Goal: Information Seeking & Learning: Find specific fact

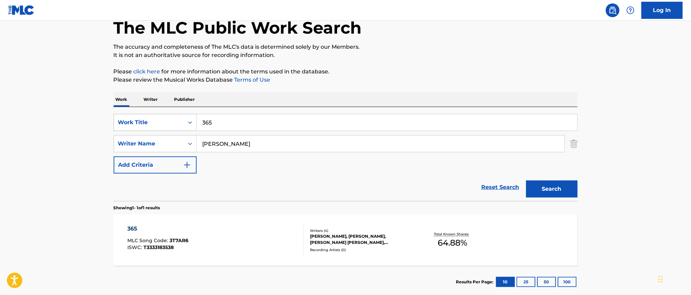
drag, startPoint x: 159, startPoint y: 119, endPoint x: 128, endPoint y: 119, distance: 30.9
click at [128, 119] on div "SearchWithCriteriad60a9bf8-a2bb-4ad0-8172-d7be92b35cea Work Title 365" at bounding box center [346, 122] width 464 height 17
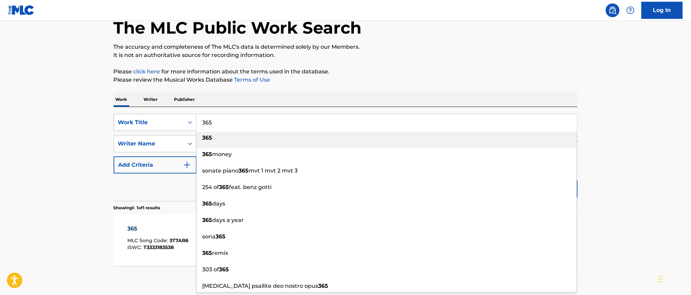
paste input "[PERSON_NAME]"
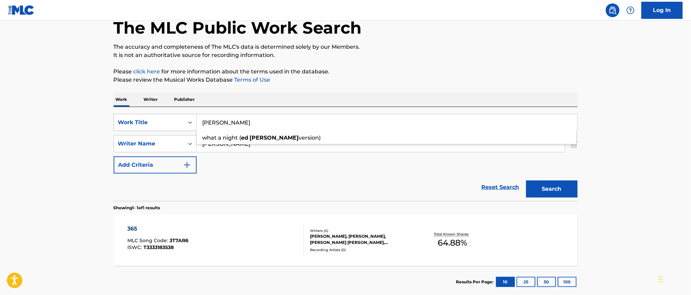
drag, startPoint x: 177, startPoint y: 122, endPoint x: 155, endPoint y: 122, distance: 22.0
click at [155, 122] on div "SearchWithCriteriad60a9bf8-a2bb-4ad0-8172-d7be92b35cea Work Title [PERSON_NAME]…" at bounding box center [346, 122] width 464 height 17
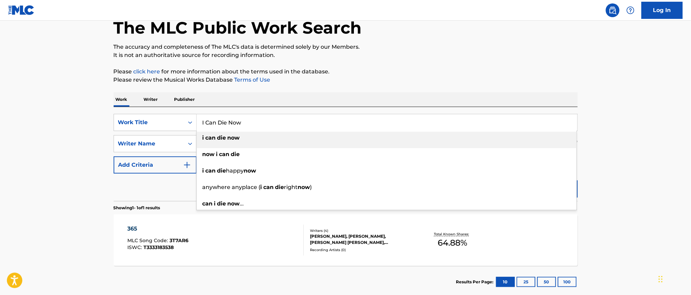
type input "I Can Die Now"
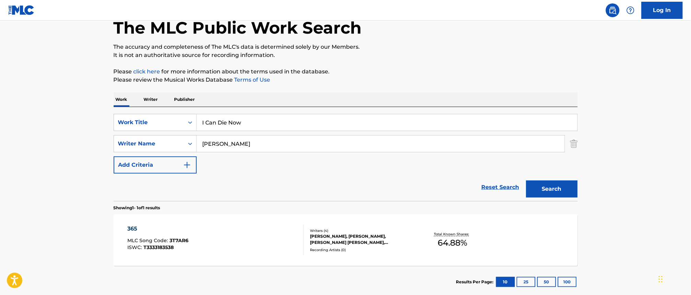
click at [340, 91] on div "The MLC Public Work Search The accuracy and completeness of The MLC's data is d…" at bounding box center [345, 148] width 480 height 299
click at [285, 141] on input "[PERSON_NAME]" at bounding box center [381, 144] width 368 height 16
type input "[PERSON_NAME]"
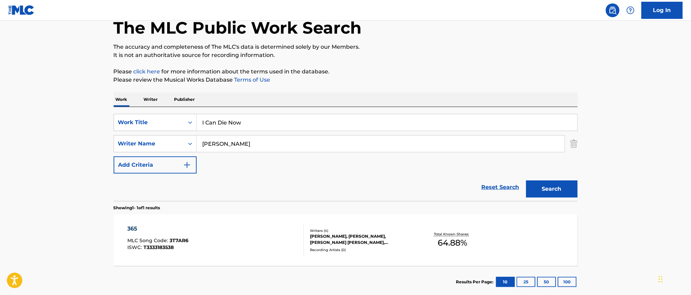
click at [526, 180] on button "Search" at bounding box center [551, 188] width 51 height 17
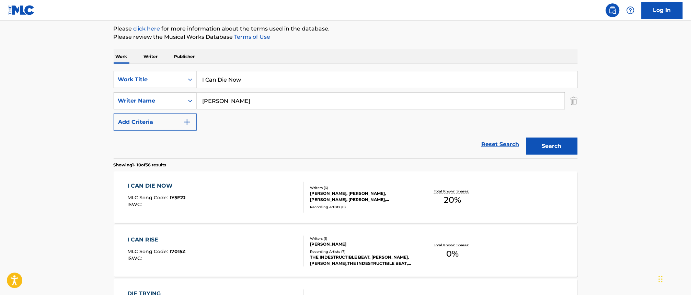
scroll to position [125, 0]
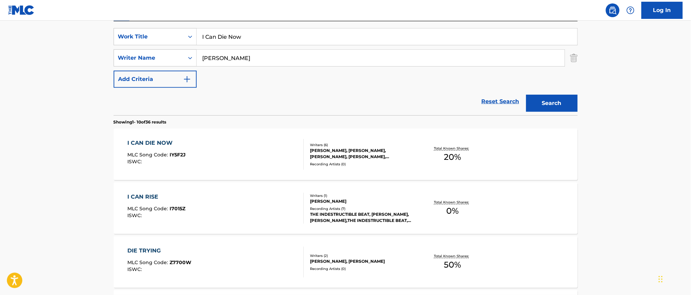
click at [208, 144] on div "I CAN DIE NOW MLC Song Code : IY5F2J ISWC :" at bounding box center [215, 154] width 176 height 31
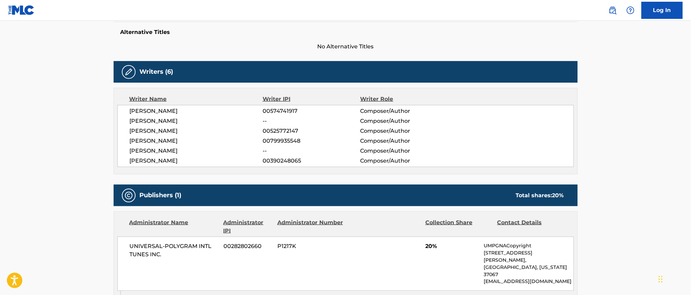
scroll to position [172, 0]
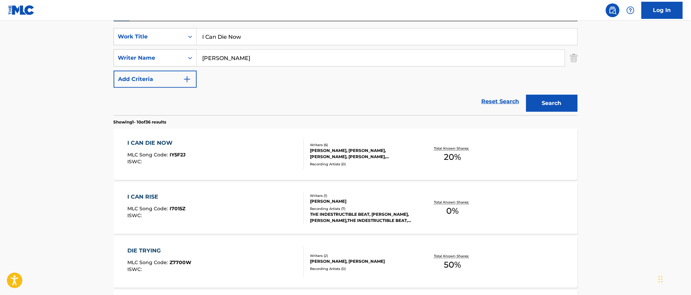
scroll to position [82, 0]
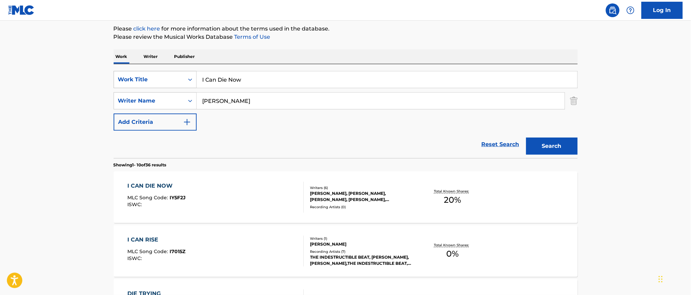
drag, startPoint x: 221, startPoint y: 81, endPoint x: 172, endPoint y: 79, distance: 49.8
click at [172, 80] on div "SearchWithCriteriad60a9bf8-a2bb-4ad0-8172-d7be92b35cea Work Title I Can Die Now" at bounding box center [346, 79] width 464 height 17
drag, startPoint x: 230, startPoint y: 79, endPoint x: 345, endPoint y: 77, distance: 115.0
click at [345, 78] on input "ice cream ice cream" at bounding box center [387, 79] width 381 height 16
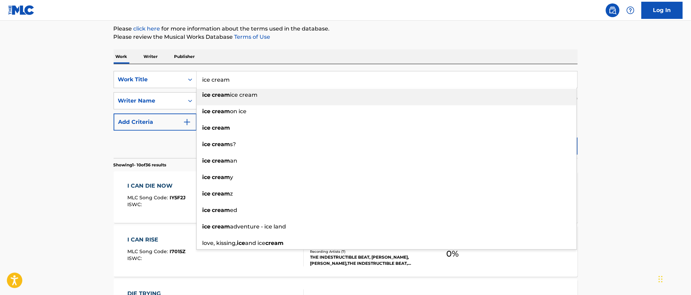
type input "ice cream"
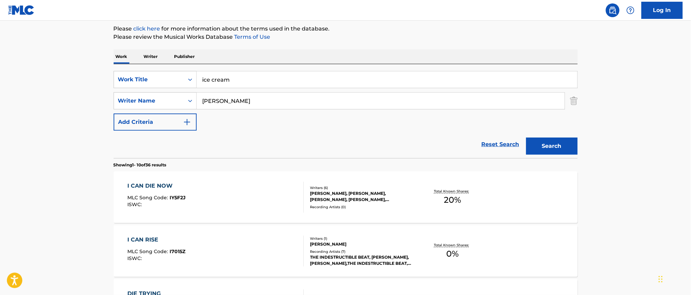
click at [402, 30] on p "Please click here for more information about the terms used in the database." at bounding box center [346, 29] width 464 height 8
click at [560, 150] on button "Search" at bounding box center [551, 146] width 51 height 17
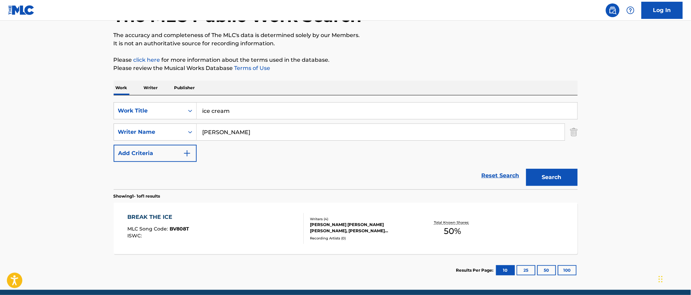
scroll to position [35, 0]
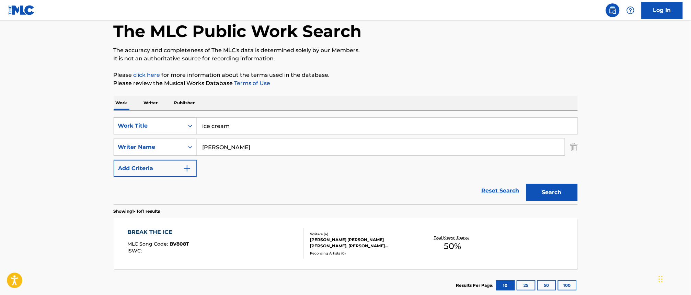
click at [186, 105] on p "Publisher" at bounding box center [184, 103] width 25 height 14
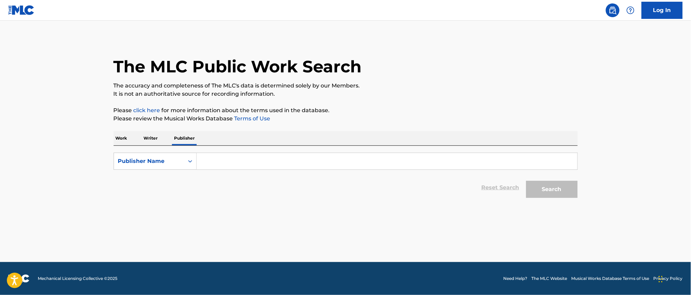
click at [217, 160] on input "Search Form" at bounding box center [387, 161] width 381 height 16
paste input "SOUTH WEST SIX LIMITED"
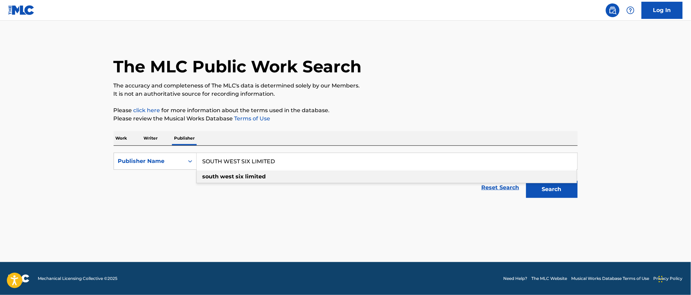
click at [426, 173] on div "south west six limited" at bounding box center [387, 177] width 380 height 12
type input "south west six limited"
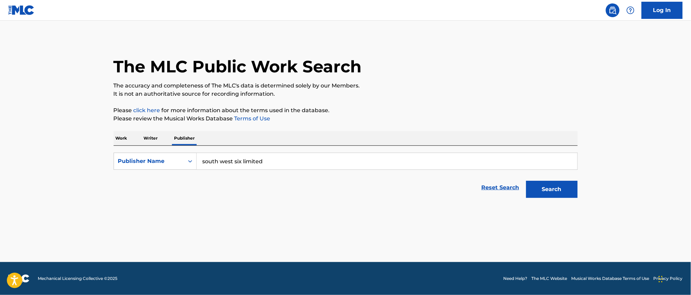
click at [550, 189] on button "Search" at bounding box center [551, 189] width 51 height 17
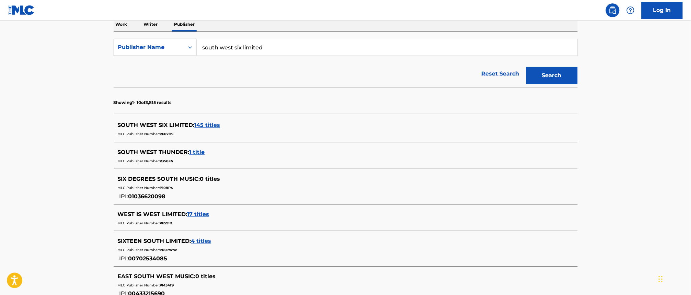
scroll to position [129, 0]
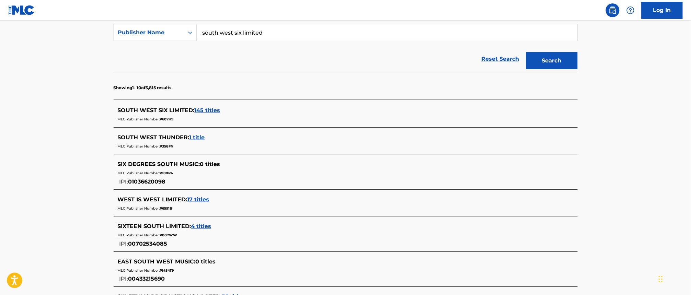
click at [218, 112] on span "145 titles" at bounding box center [208, 110] width 26 height 7
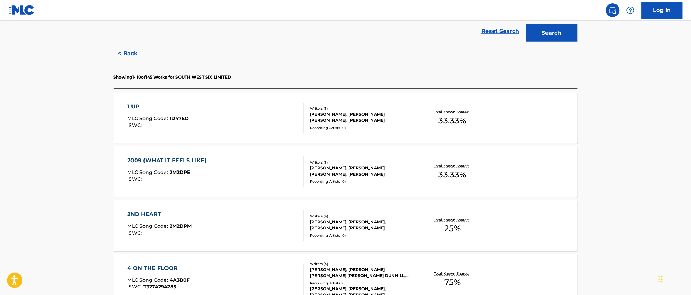
scroll to position [172, 0]
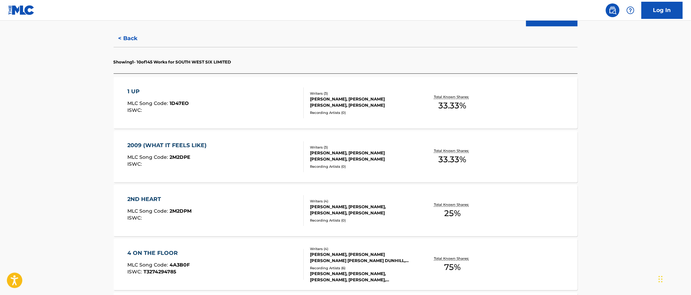
click at [244, 96] on div "1 UP MLC Song Code : 1D47EO ISWC :" at bounding box center [215, 102] width 176 height 31
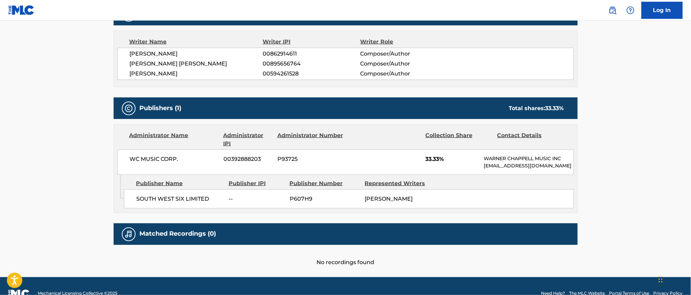
scroll to position [218, 0]
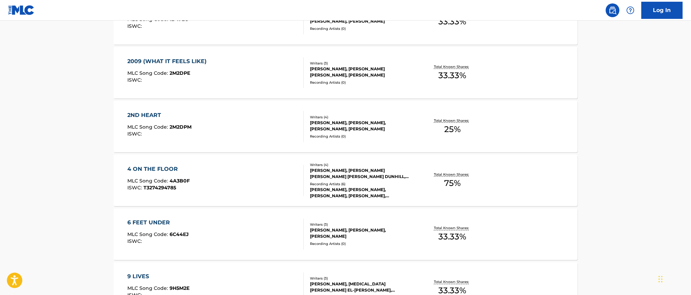
scroll to position [257, 0]
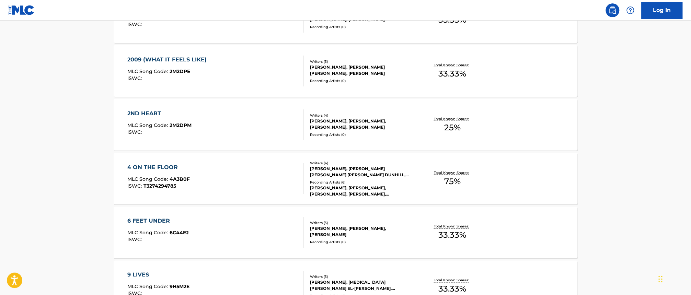
click at [217, 164] on div "4 ON THE FLOOR MLC Song Code : 4A3B0F ISWC : T3274294785" at bounding box center [215, 178] width 176 height 31
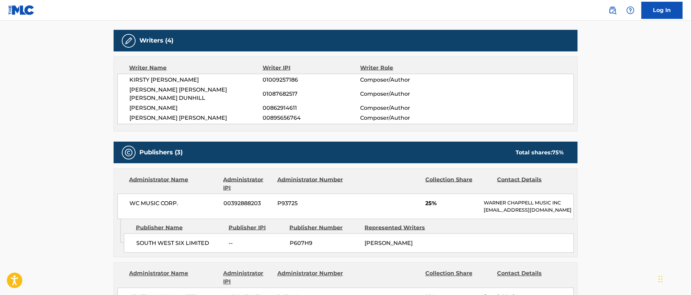
scroll to position [214, 0]
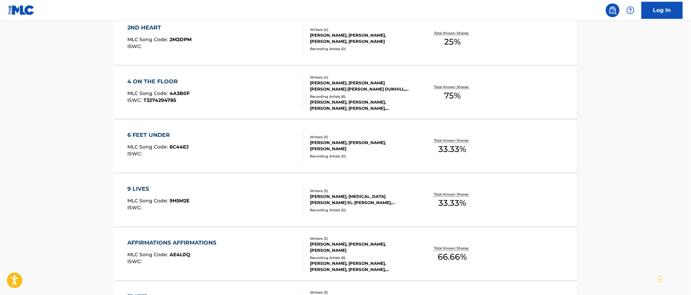
scroll to position [573, 0]
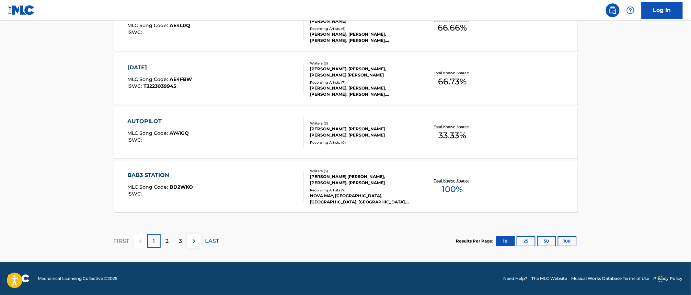
click at [192, 136] on div "AUTOPILOT MLC Song Code : AY41GQ ISWC :" at bounding box center [215, 132] width 176 height 31
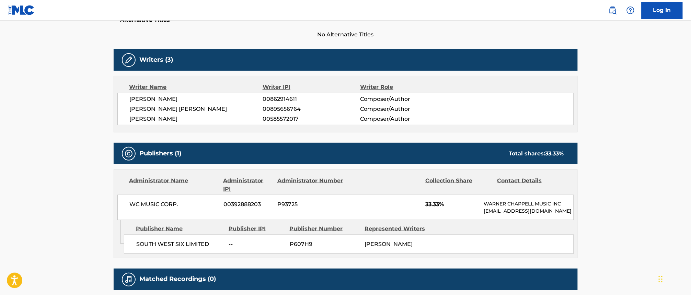
scroll to position [214, 0]
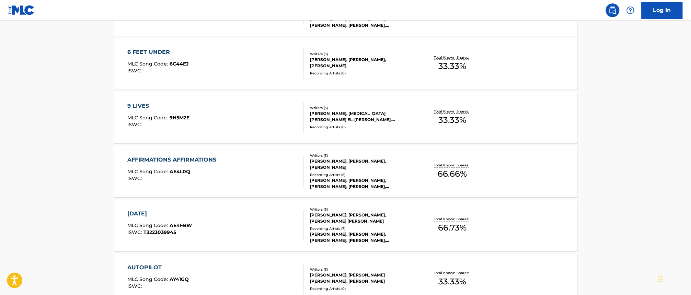
scroll to position [558, 0]
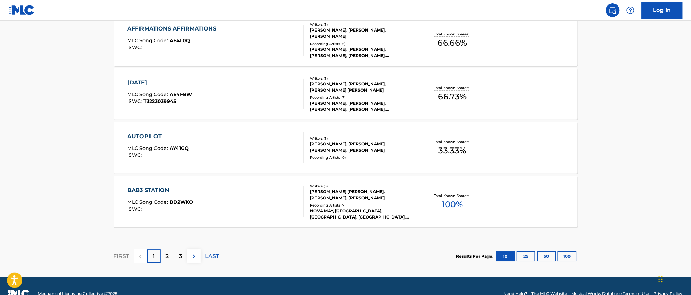
click at [176, 190] on div "BAB3 STATION" at bounding box center [160, 190] width 66 height 8
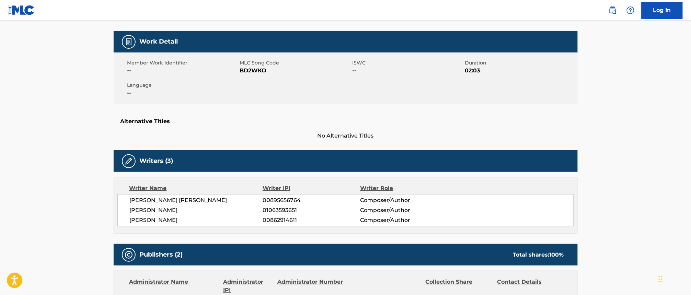
scroll to position [43, 0]
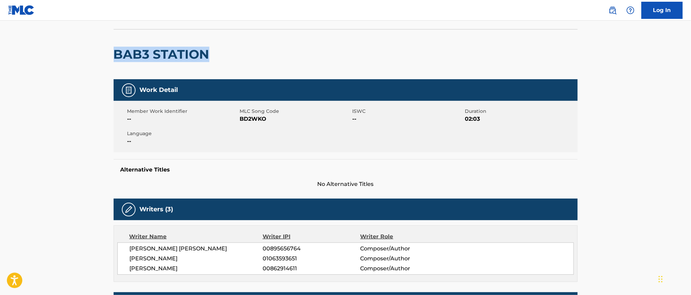
drag, startPoint x: 214, startPoint y: 55, endPoint x: 117, endPoint y: 51, distance: 97.2
click at [117, 51] on div "BAB3 STATION" at bounding box center [346, 54] width 464 height 50
copy h2 "BAB3 STATION"
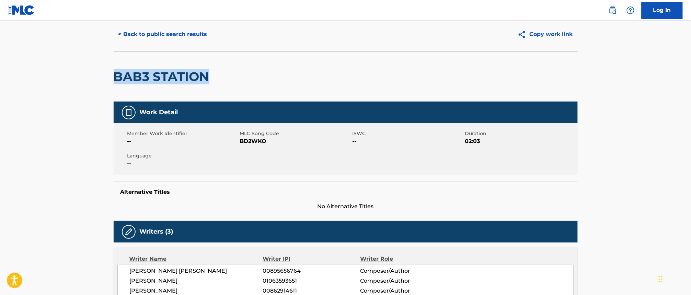
scroll to position [0, 0]
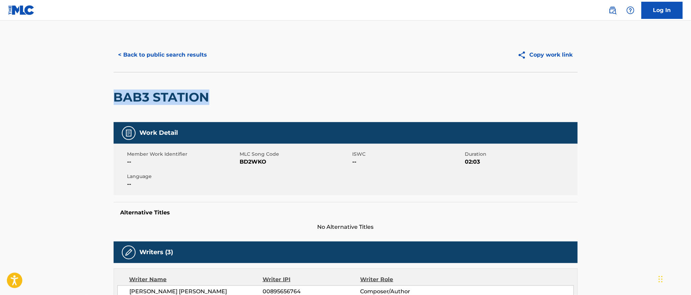
click at [125, 51] on button "< Back to public search results" at bounding box center [163, 54] width 98 height 17
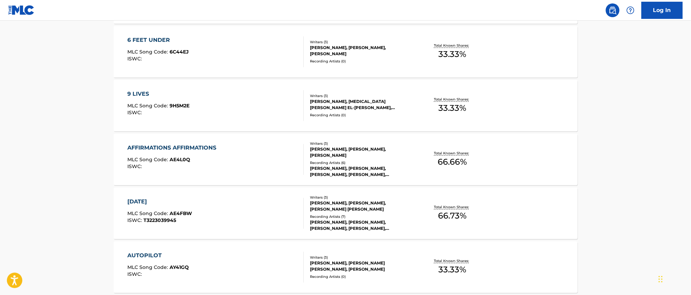
scroll to position [573, 0]
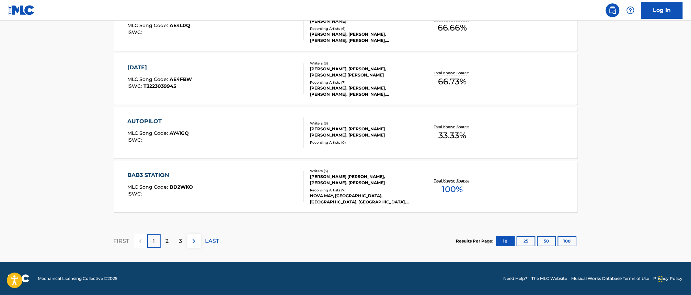
click at [171, 244] on div "2" at bounding box center [167, 240] width 13 height 13
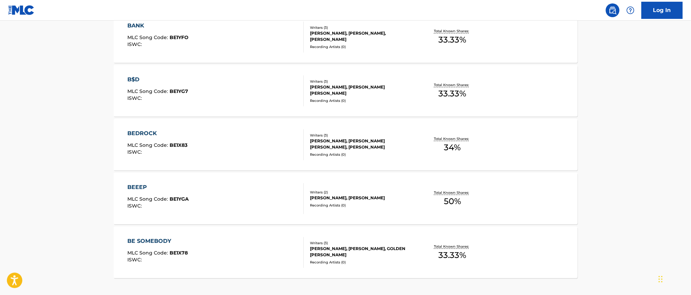
scroll to position [487, 0]
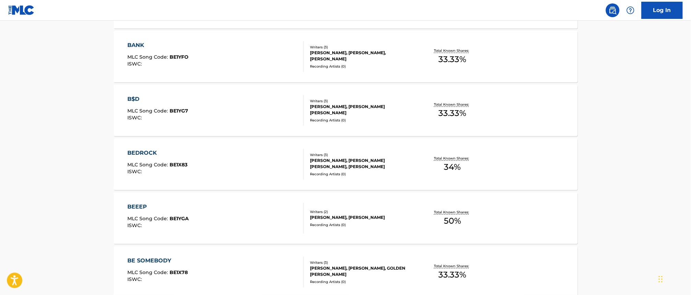
click at [172, 160] on div "BEDROCK MLC Song Code : BE1X83 ISWC :" at bounding box center [157, 164] width 60 height 31
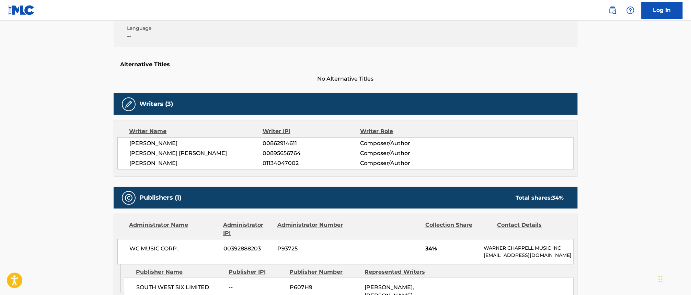
scroll to position [139, 0]
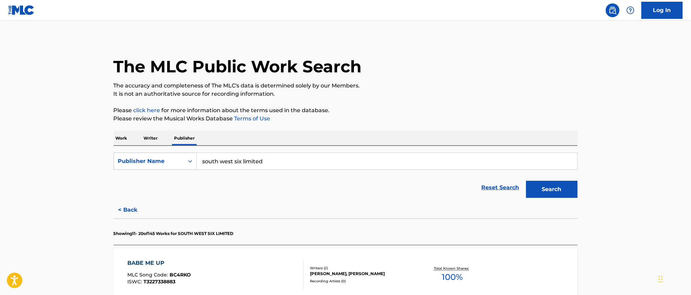
scroll to position [573, 0]
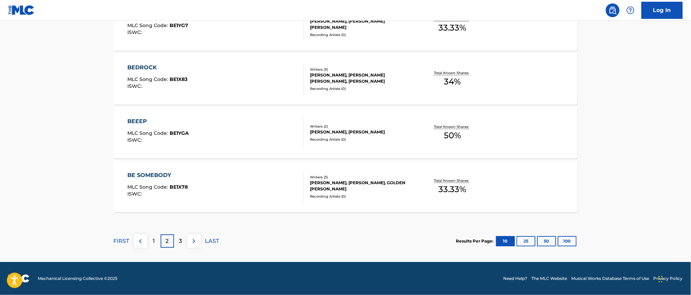
click at [182, 246] on div "3" at bounding box center [180, 240] width 13 height 13
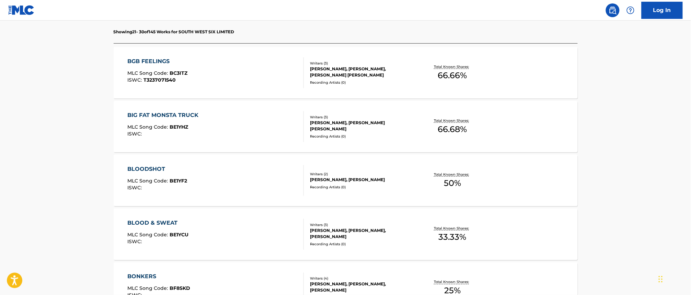
scroll to position [187, 0]
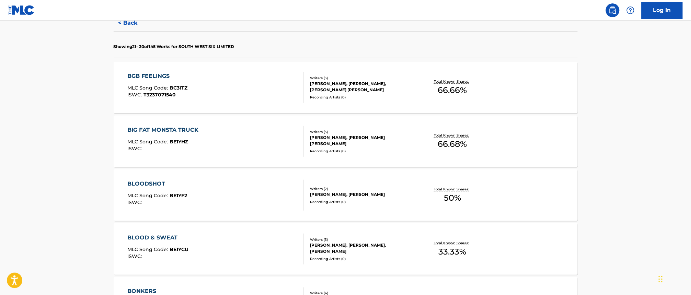
click at [208, 186] on div "BLOODSHOT MLC Song Code : BE1YF2 ISWC :" at bounding box center [215, 195] width 176 height 31
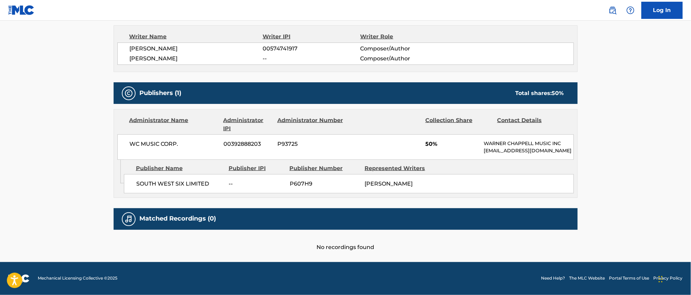
scroll to position [257, 0]
drag, startPoint x: 134, startPoint y: 128, endPoint x: 419, endPoint y: 184, distance: 290.9
click at [419, 184] on div "Administrator Name Administrator IPI Administrator Number Collection Share Cont…" at bounding box center [346, 153] width 464 height 89
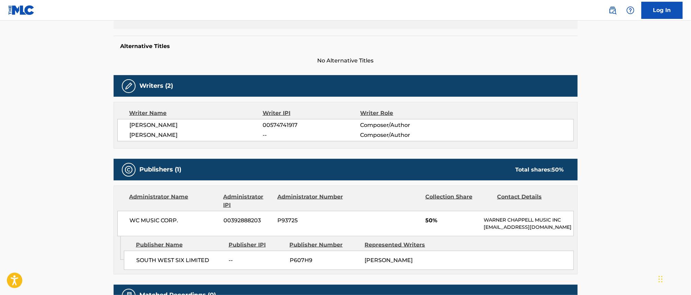
scroll to position [214, 0]
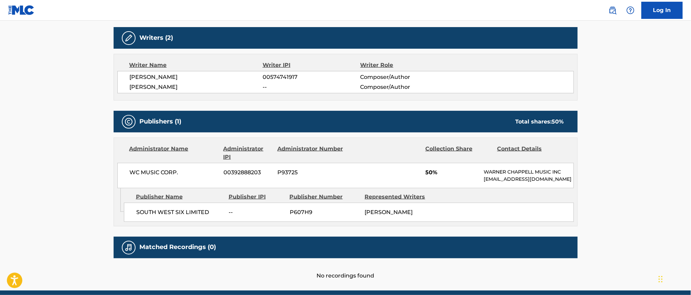
click at [210, 83] on span "[PERSON_NAME]" at bounding box center [196, 87] width 133 height 8
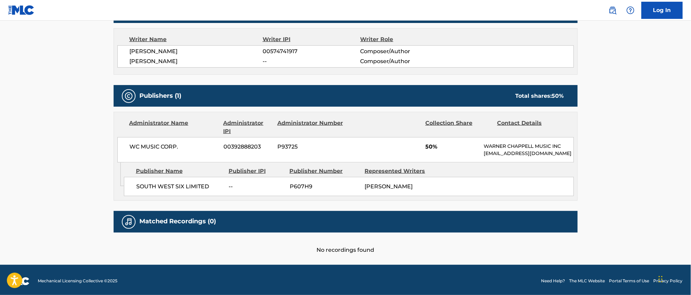
scroll to position [258, 0]
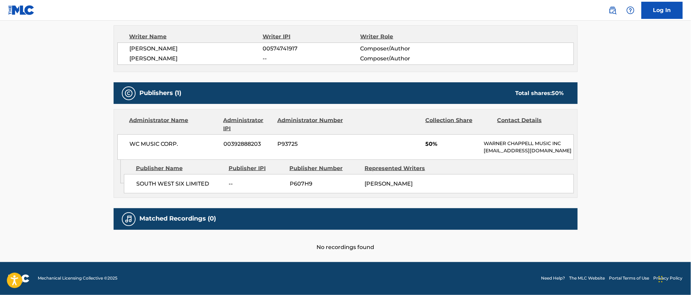
drag, startPoint x: 186, startPoint y: 44, endPoint x: 131, endPoint y: 47, distance: 55.3
click at [131, 55] on span "[PERSON_NAME]" at bounding box center [196, 59] width 133 height 8
copy span "[PERSON_NAME]"
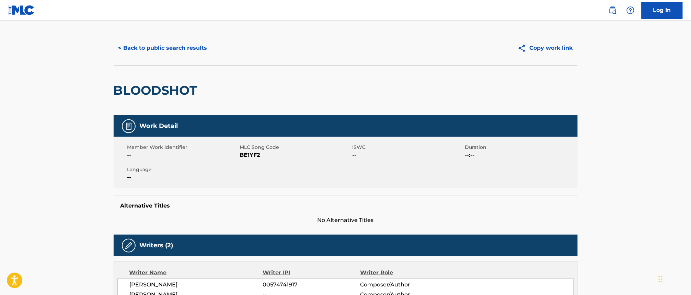
scroll to position [0, 0]
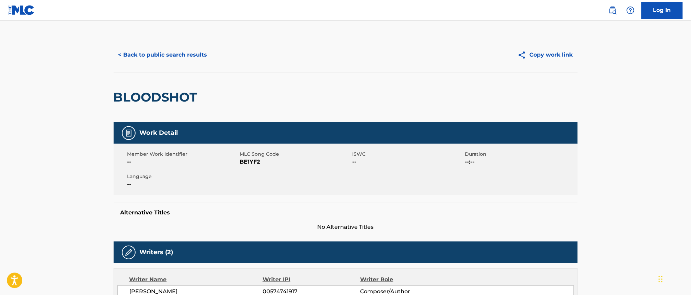
click at [147, 54] on button "< Back to public search results" at bounding box center [163, 54] width 98 height 17
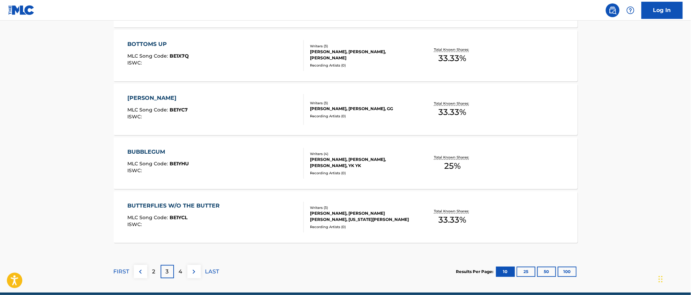
scroll to position [558, 0]
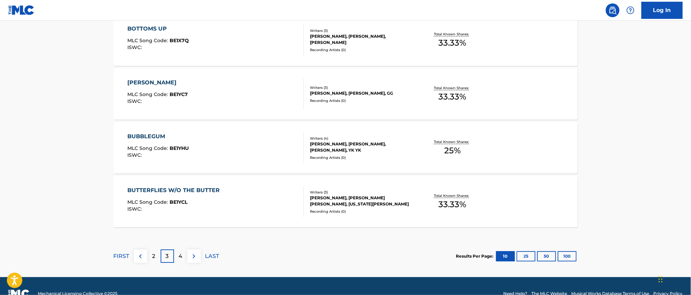
click at [204, 190] on div "BUTTERFLIES W/O THE BUTTER" at bounding box center [175, 190] width 96 height 8
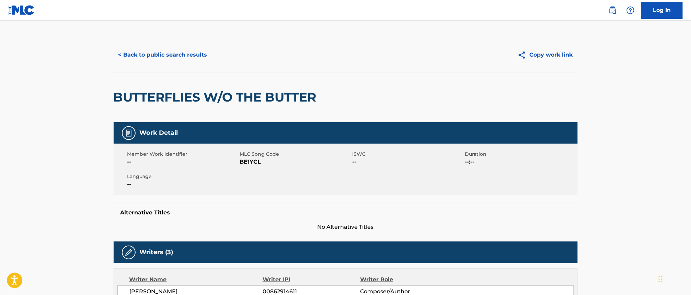
click at [146, 54] on button "< Back to public search results" at bounding box center [163, 54] width 98 height 17
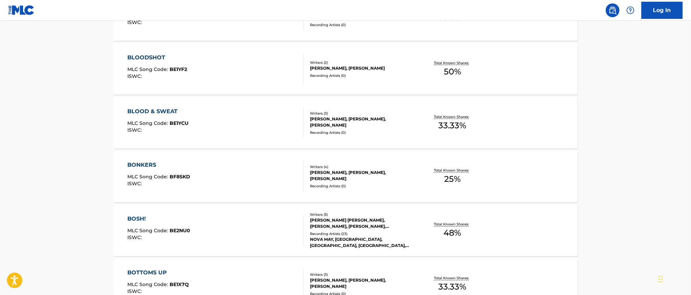
scroll to position [573, 0]
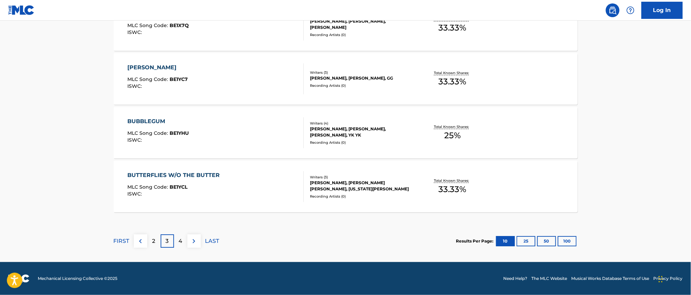
click at [184, 243] on div "4" at bounding box center [180, 240] width 13 height 13
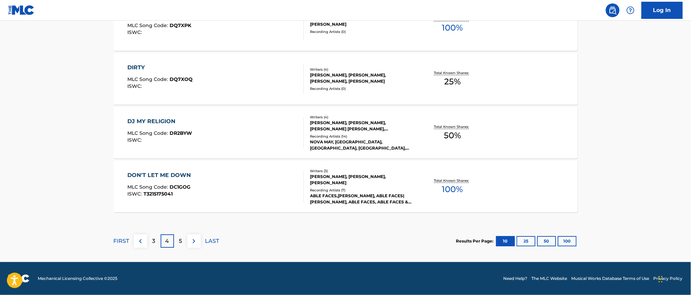
click at [233, 177] on div "DON'T LET ME DOWN MLC Song Code : DC1GOG ISWC : T3215175041" at bounding box center [215, 186] width 176 height 31
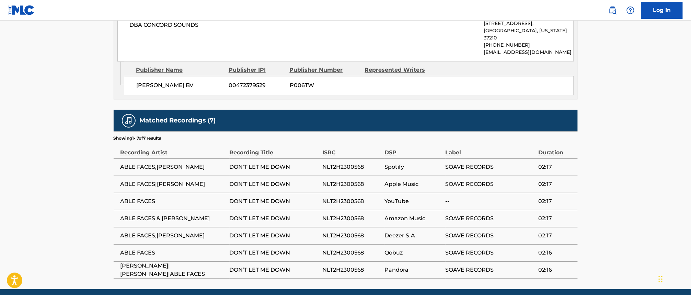
scroll to position [459, 0]
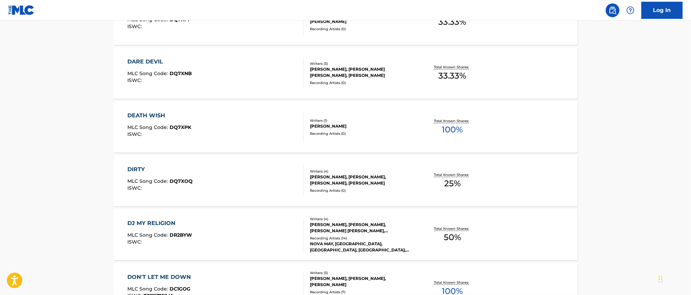
scroll to position [573, 0]
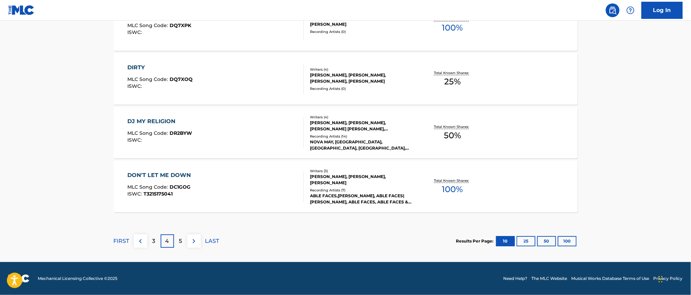
click at [184, 244] on div "5" at bounding box center [180, 240] width 13 height 13
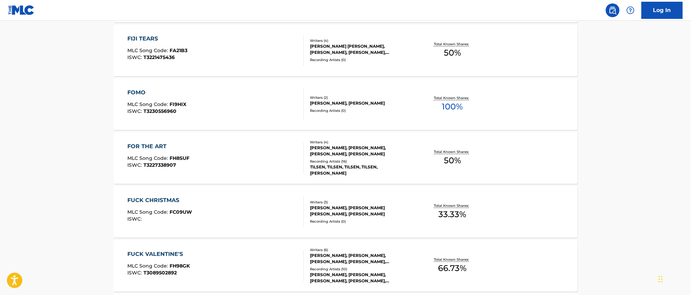
scroll to position [359, 0]
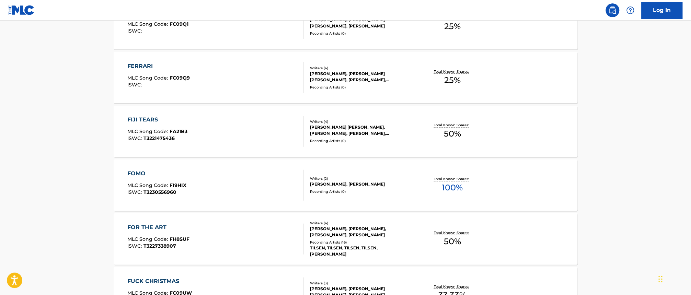
click at [133, 174] on div "FOMO" at bounding box center [156, 174] width 59 height 8
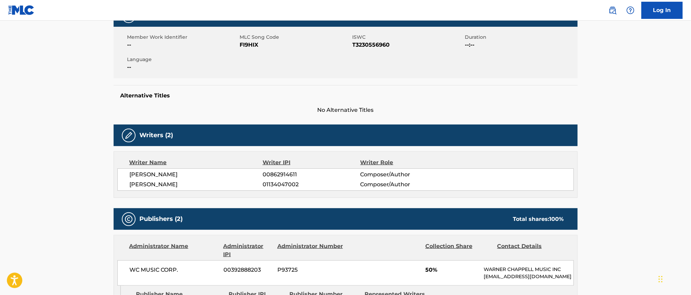
scroll to position [102, 0]
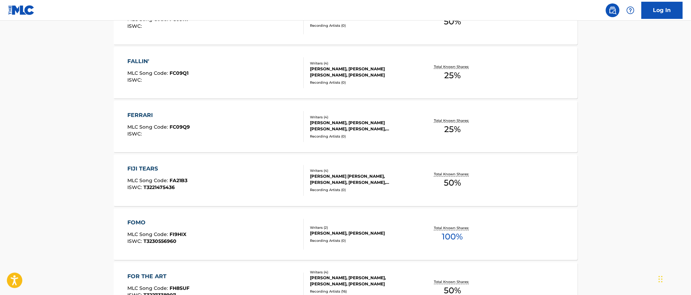
scroll to position [573, 0]
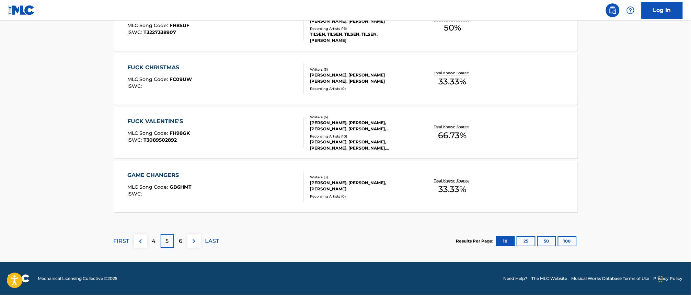
click at [181, 246] on div "6" at bounding box center [180, 240] width 13 height 13
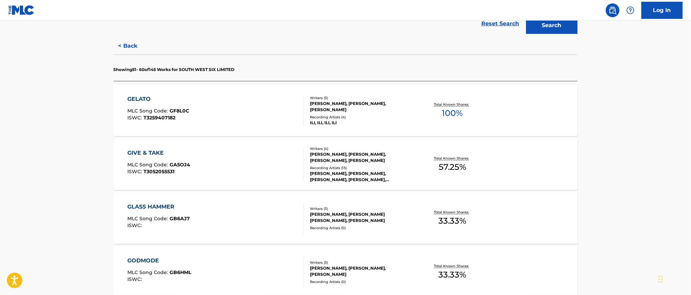
scroll to position [144, 0]
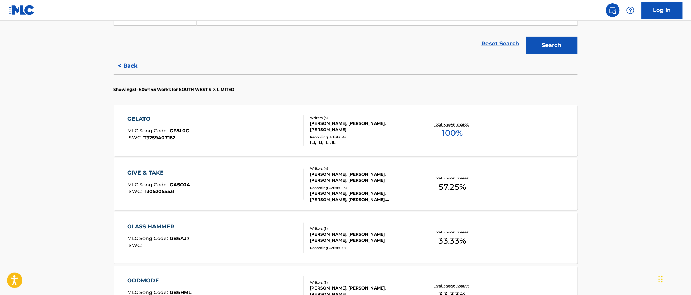
click at [148, 120] on div "GELATO" at bounding box center [158, 119] width 62 height 8
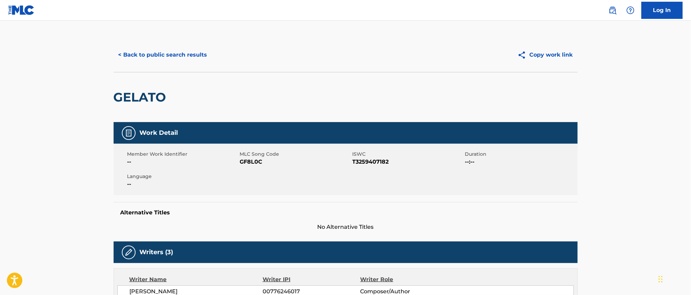
click at [152, 57] on button "< Back to public search results" at bounding box center [163, 54] width 98 height 17
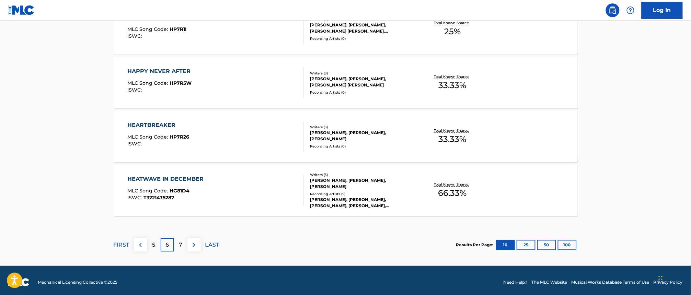
scroll to position [573, 0]
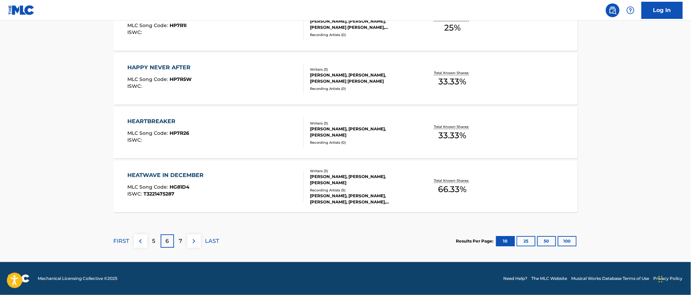
click at [207, 178] on div "HEATWAVE IN DECEMBER MLC Song Code : HG81D4 ISWC : T3221475287" at bounding box center [215, 186] width 176 height 31
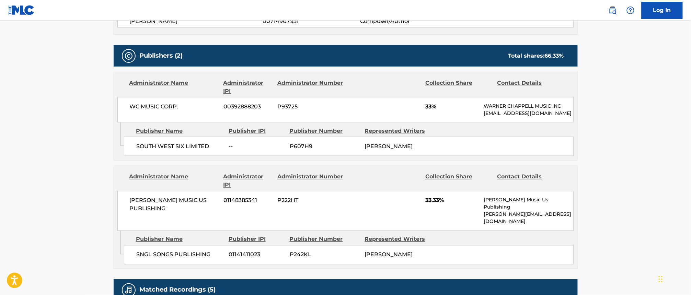
scroll to position [448, 0]
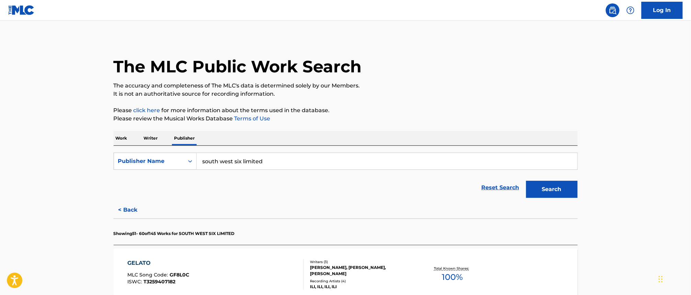
scroll to position [573, 0]
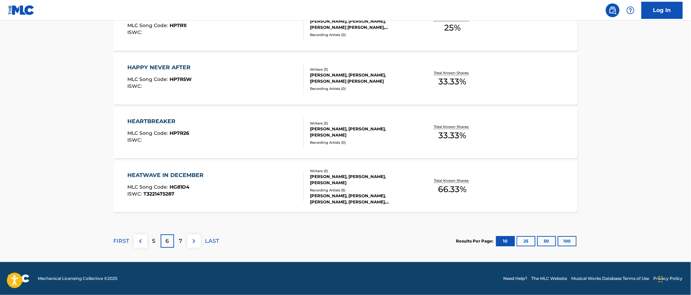
click at [184, 244] on div "7" at bounding box center [180, 240] width 13 height 13
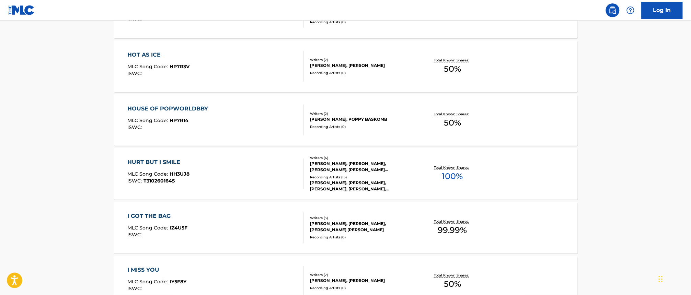
scroll to position [359, 0]
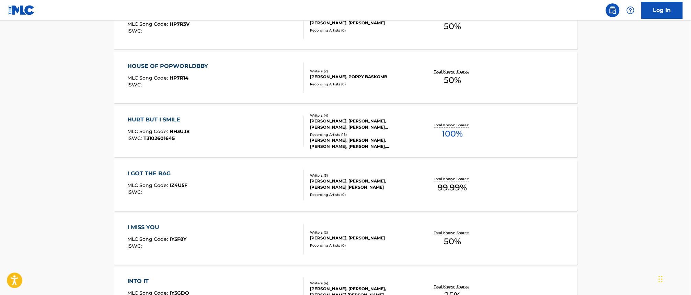
click at [179, 125] on div "HURT BUT I SMILE MLC Song Code : HH3UJ8 ISWC : T3102601645" at bounding box center [158, 131] width 62 height 31
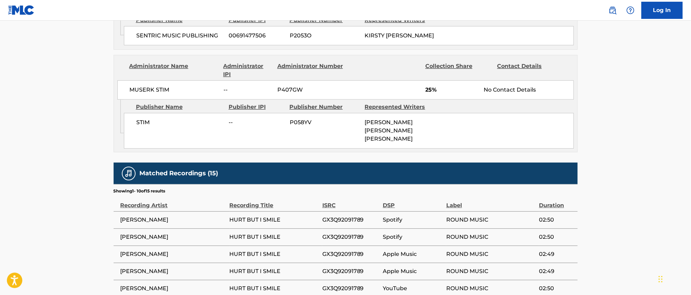
scroll to position [729, 0]
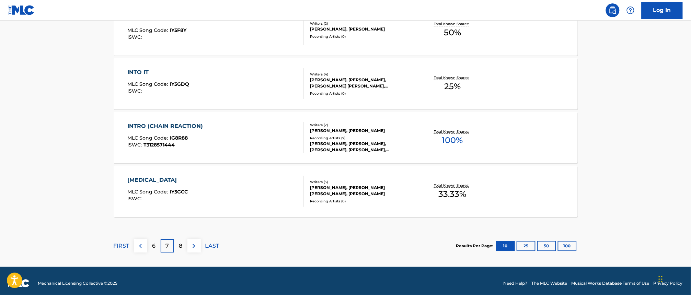
scroll to position [573, 0]
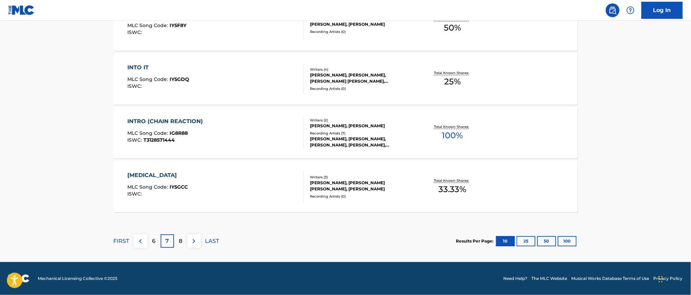
click at [180, 241] on p "8" at bounding box center [180, 241] width 3 height 8
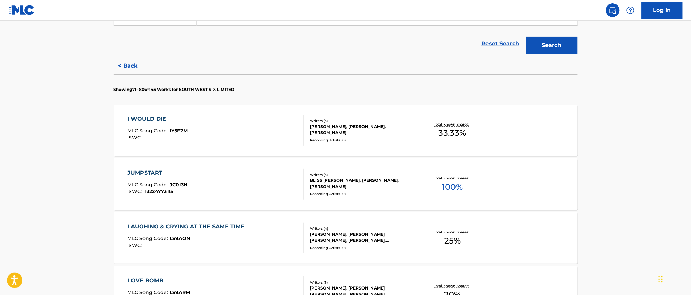
scroll to position [187, 0]
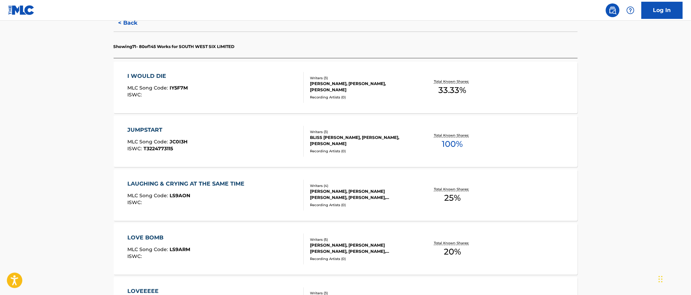
click at [155, 141] on span "MLC Song Code :" at bounding box center [148, 142] width 42 height 6
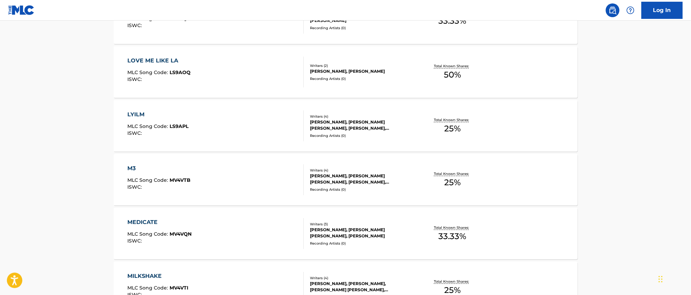
scroll to position [573, 0]
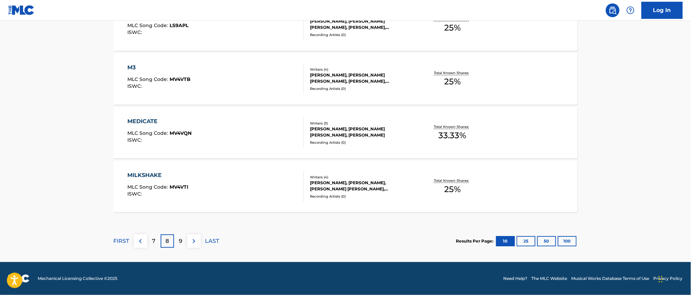
click at [182, 241] on div "9" at bounding box center [180, 240] width 13 height 13
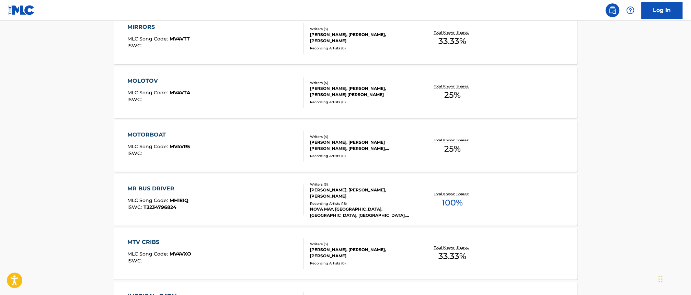
scroll to position [273, 0]
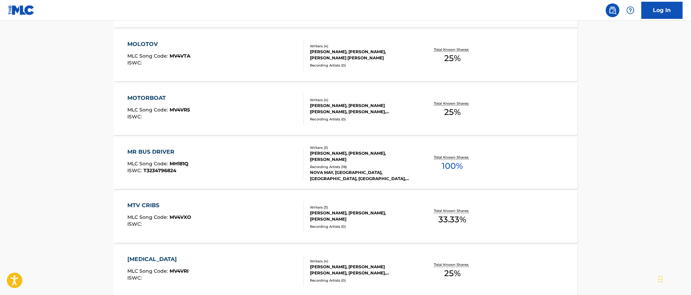
click at [145, 152] on div "MR BUS DRIVER" at bounding box center [157, 152] width 61 height 8
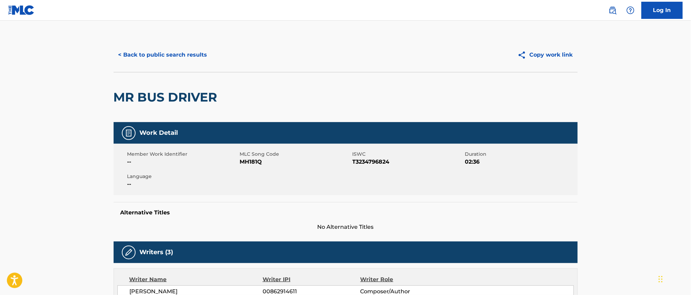
click at [138, 56] on button "< Back to public search results" at bounding box center [163, 54] width 98 height 17
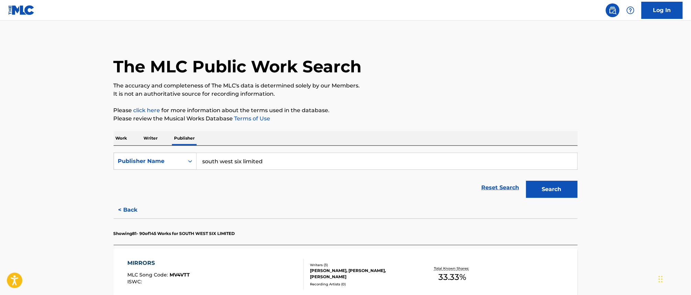
click at [119, 140] on p "Work" at bounding box center [122, 138] width 16 height 14
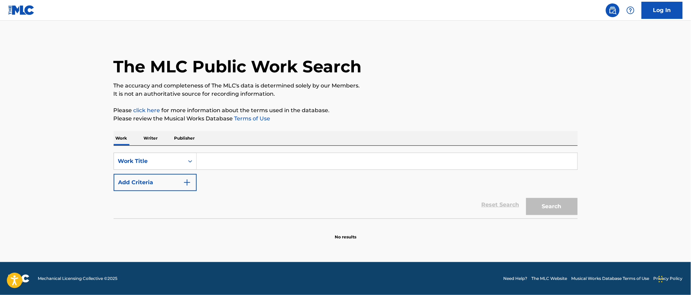
click at [213, 162] on input "Search Form" at bounding box center [387, 161] width 381 height 16
paste input "[PERSON_NAME]"
click at [158, 161] on div "Work Title" at bounding box center [149, 161] width 62 height 8
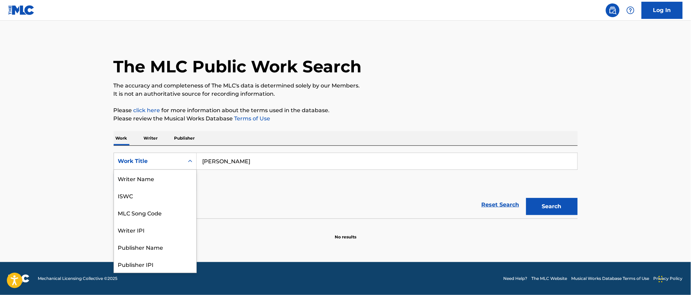
scroll to position [34, 0]
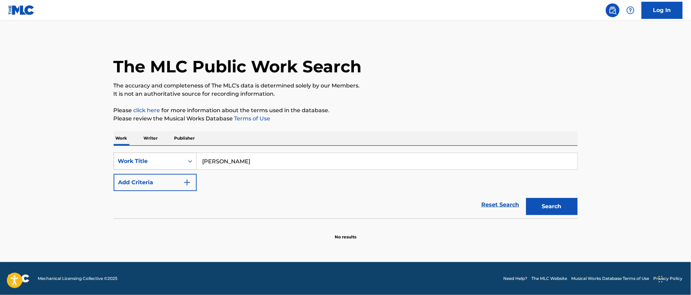
drag, startPoint x: 249, startPoint y: 164, endPoint x: 173, endPoint y: 164, distance: 76.9
click at [173, 164] on div "SearchWithCriteriad60a9bf8-a2bb-4ad0-8172-d7be92b35cea Work Title [PERSON_NAME]" at bounding box center [346, 161] width 464 height 17
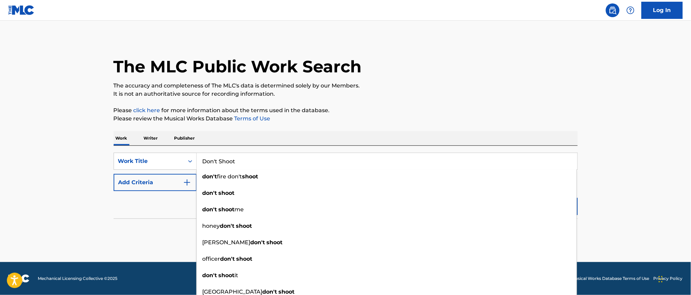
type input "Don't Shoot"
click at [165, 186] on button "Add Criteria" at bounding box center [155, 182] width 83 height 17
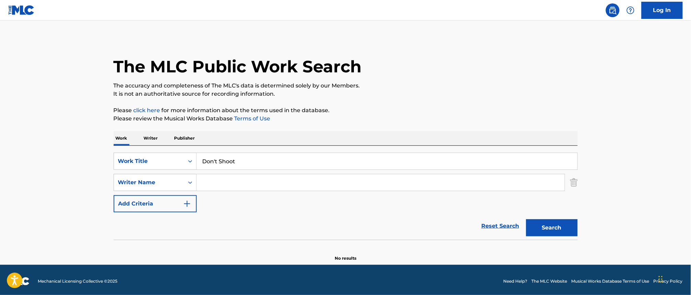
click at [222, 182] on input "Search Form" at bounding box center [381, 182] width 368 height 16
type input "bellion"
click at [526, 219] on button "Search" at bounding box center [551, 227] width 51 height 17
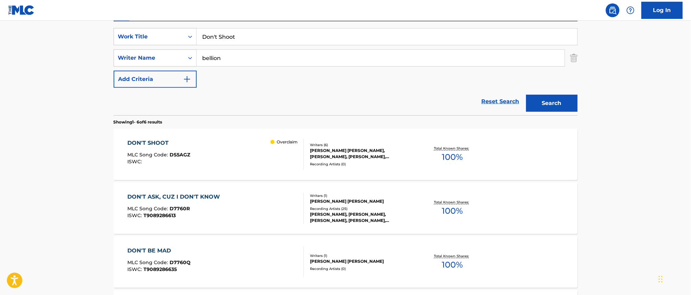
scroll to position [129, 0]
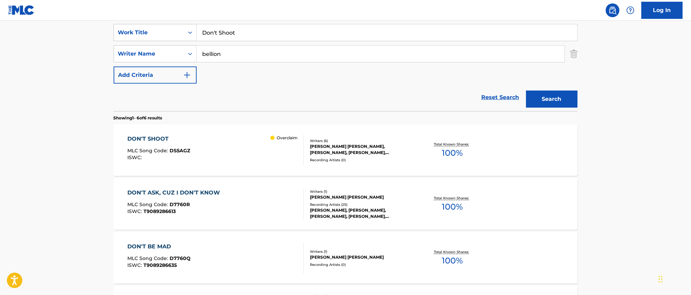
click at [160, 144] on div "DON'T SHOOT MLC Song Code : DS5AGZ ISWC :" at bounding box center [158, 150] width 63 height 31
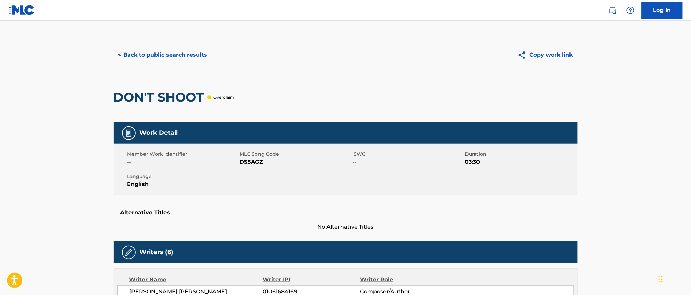
click at [133, 58] on button "< Back to public search results" at bounding box center [163, 54] width 98 height 17
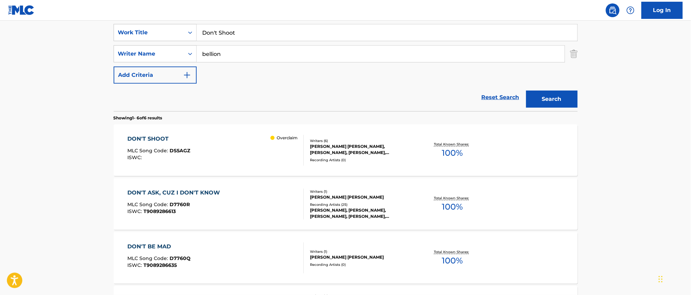
scroll to position [43, 0]
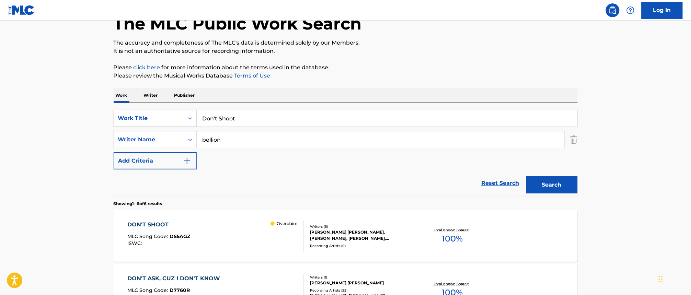
drag, startPoint x: 249, startPoint y: 118, endPoint x: 114, endPoint y: 115, distance: 135.9
click at [114, 119] on div "SearchWithCriteriad60a9bf8-a2bb-4ad0-8172-d7be92b35cea Work Title Don't Shoot" at bounding box center [346, 118] width 464 height 17
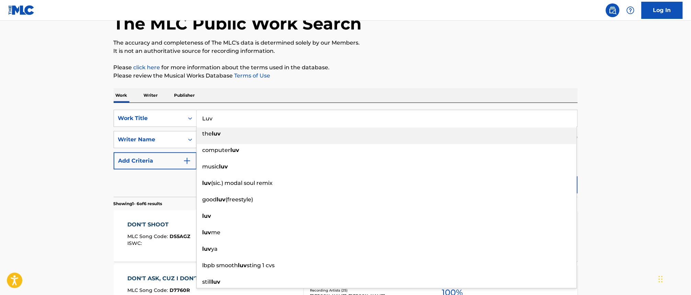
type input "Luv"
click at [293, 87] on div "The MLC Public Work Search The accuracy and completeness of The MLC's data is d…" at bounding box center [345, 279] width 480 height 569
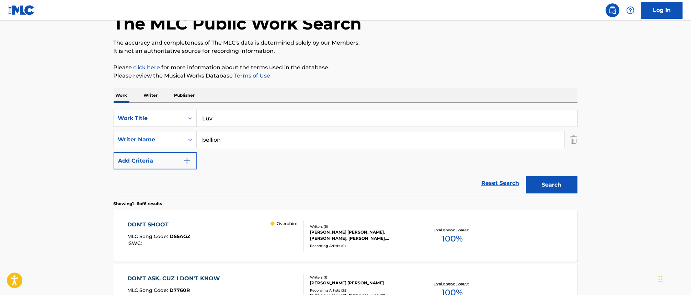
click at [253, 135] on input "bellion" at bounding box center [381, 139] width 368 height 16
click at [255, 136] on input "bellion" at bounding box center [381, 139] width 368 height 16
type input "[PERSON_NAME]"
click at [551, 186] on button "Search" at bounding box center [551, 184] width 51 height 17
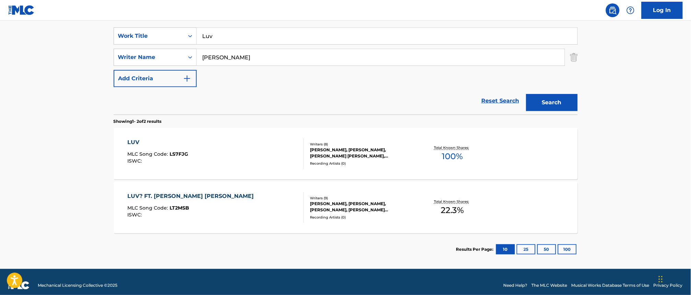
scroll to position [129, 0]
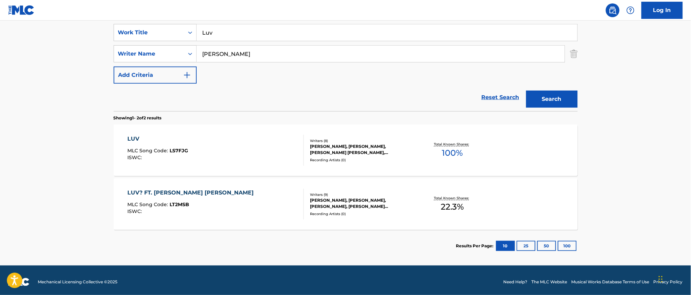
click at [150, 148] on span "MLC Song Code :" at bounding box center [148, 151] width 42 height 6
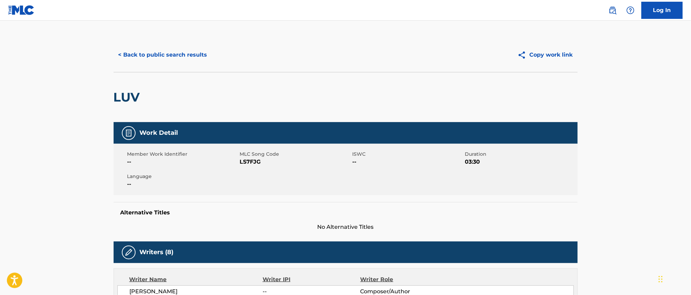
click at [162, 55] on button "< Back to public search results" at bounding box center [163, 54] width 98 height 17
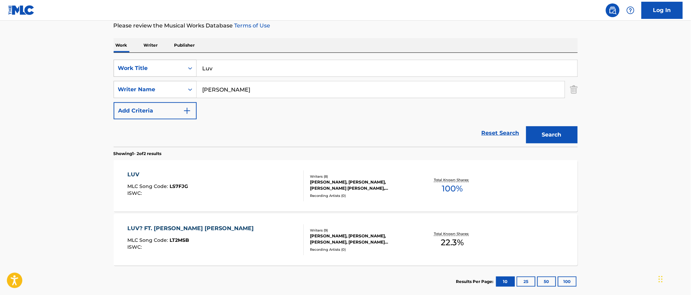
drag, startPoint x: 209, startPoint y: 70, endPoint x: 148, endPoint y: 74, distance: 60.9
click at [151, 74] on div "SearchWithCriteriad60a9bf8-a2bb-4ad0-8172-d7be92b35cea Work Title Luv" at bounding box center [346, 68] width 464 height 17
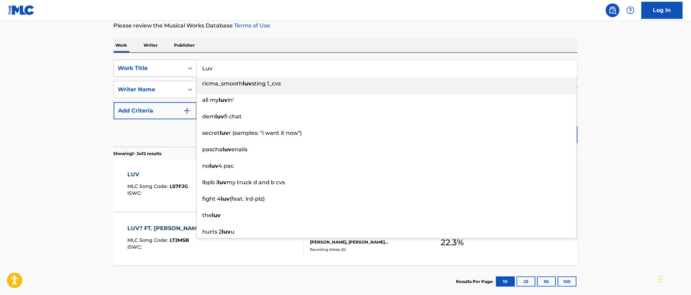
paste input "[PERSON_NAME]"
type input "[PERSON_NAME]"
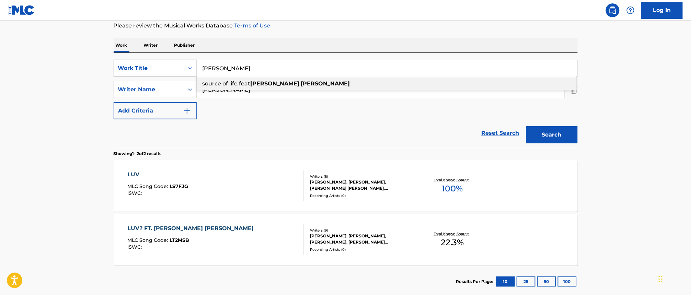
drag, startPoint x: 258, startPoint y: 67, endPoint x: 156, endPoint y: 68, distance: 101.9
click at [156, 68] on div "SearchWithCriteriad60a9bf8-a2bb-4ad0-8172-d7be92b35cea Work Title [PERSON_NAME]…" at bounding box center [346, 68] width 464 height 17
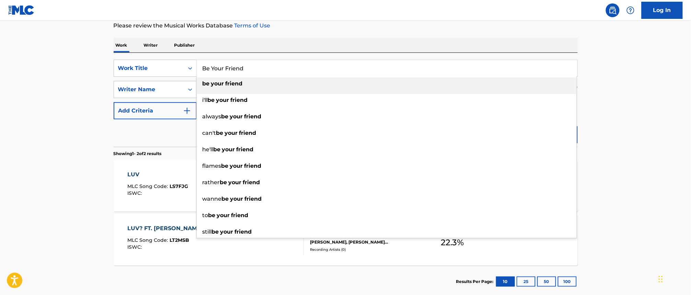
type input "Be Your Friend"
click at [55, 78] on main "The MLC Public Work Search The accuracy and completeness of The MLC's data is d…" at bounding box center [345, 115] width 691 height 374
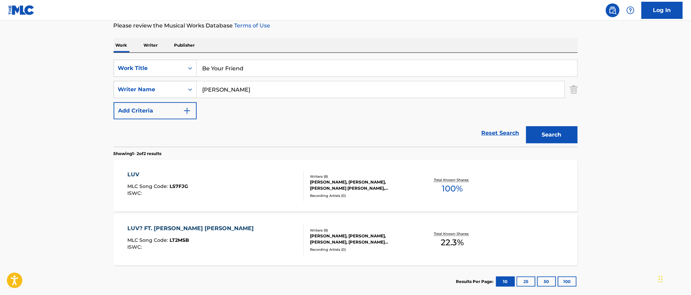
click at [255, 91] on input "[PERSON_NAME]" at bounding box center [381, 89] width 368 height 16
paste input "[PERSON_NAME]"
drag, startPoint x: 222, startPoint y: 88, endPoint x: 172, endPoint y: 88, distance: 50.1
click at [172, 88] on div "SearchWithCriteriaa466ad5f-aedc-48a5-8205-e49c89af73e7 Writer Name [PERSON_NAME]" at bounding box center [346, 89] width 464 height 17
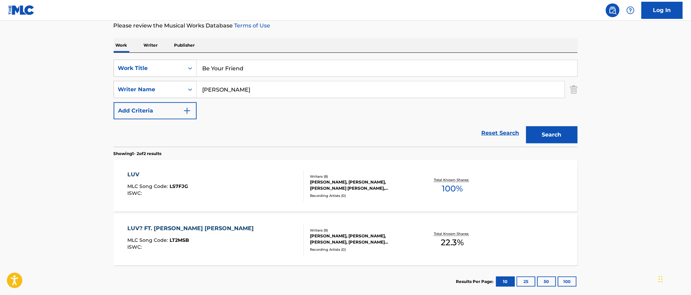
type input "[PERSON_NAME]"
click at [551, 131] on button "Search" at bounding box center [551, 134] width 51 height 17
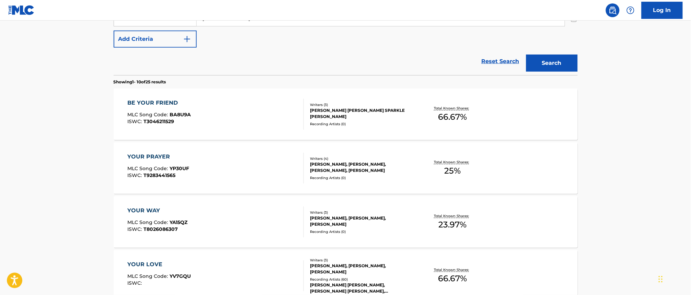
scroll to position [179, 0]
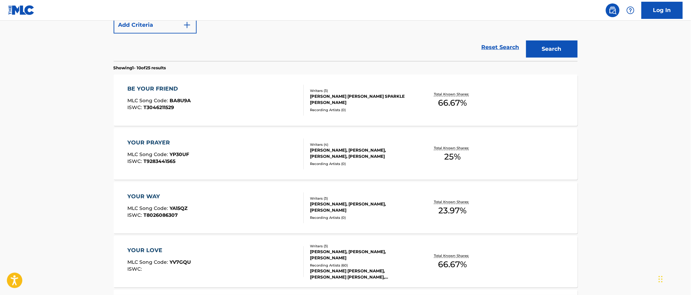
click at [154, 91] on div "BE YOUR FRIEND" at bounding box center [158, 89] width 63 height 8
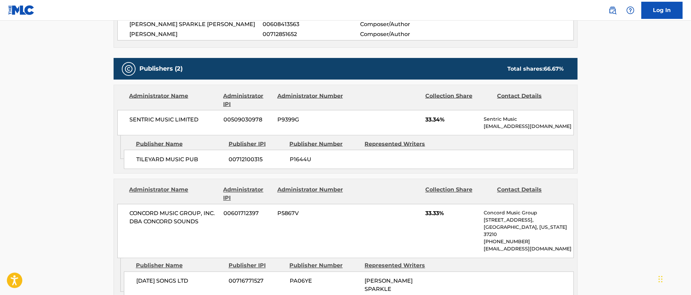
scroll to position [162, 0]
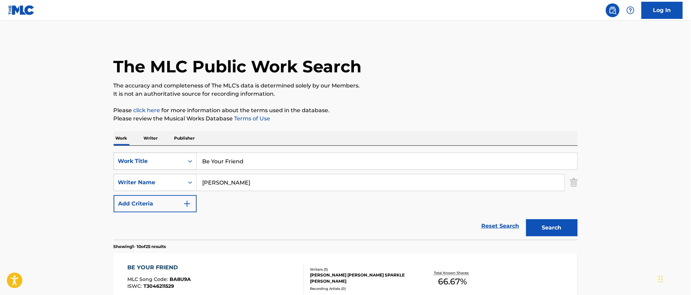
drag, startPoint x: 249, startPoint y: 160, endPoint x: 158, endPoint y: 156, distance: 91.3
click at [159, 157] on div "SearchWithCriteriad60a9bf8-a2bb-4ad0-8172-d7be92b35cea Work Title Be Your Friend" at bounding box center [346, 161] width 464 height 17
paste input "Filthy Richmas"
type input "Filthy Richmas"
click at [551, 227] on button "Search" at bounding box center [551, 227] width 51 height 17
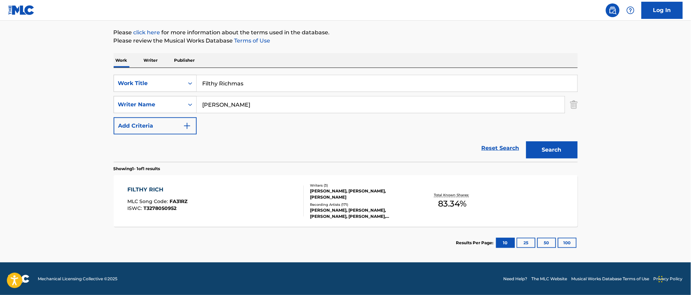
scroll to position [78, 0]
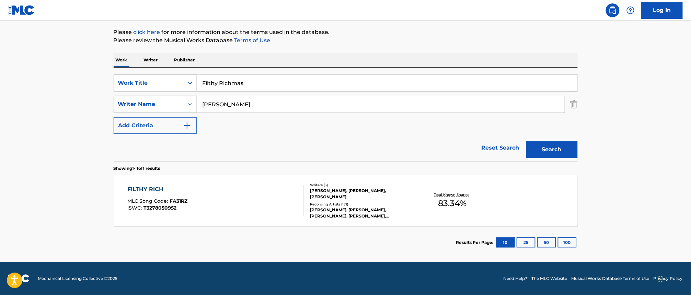
click at [203, 188] on div "FILTHY RICH MLC Song Code : FA31RZ ISWC : T3278050952" at bounding box center [215, 200] width 176 height 31
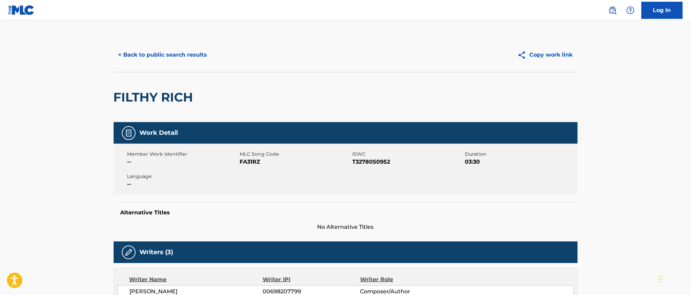
click at [149, 54] on button "< Back to public search results" at bounding box center [163, 54] width 98 height 17
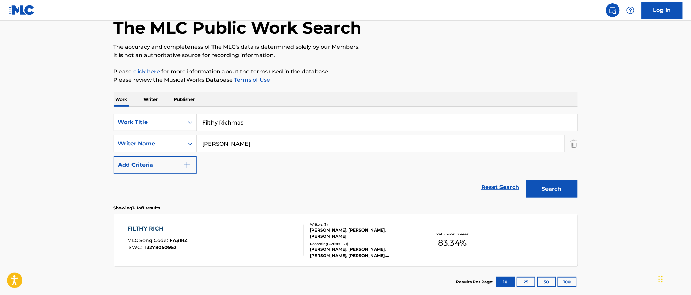
drag, startPoint x: 252, startPoint y: 124, endPoint x: 89, endPoint y: 119, distance: 162.3
click at [93, 122] on main "The MLC Public Work Search The accuracy and completeness of The MLC's data is d…" at bounding box center [345, 142] width 691 height 320
drag, startPoint x: 229, startPoint y: 122, endPoint x: 366, endPoint y: 124, distance: 136.6
click at [360, 124] on input "happier than me" at bounding box center [387, 122] width 381 height 16
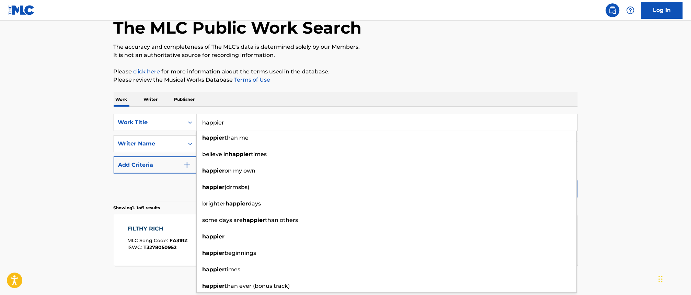
click at [645, 109] on main "The MLC Public Work Search The accuracy and completeness of The MLC's data is d…" at bounding box center [345, 142] width 691 height 320
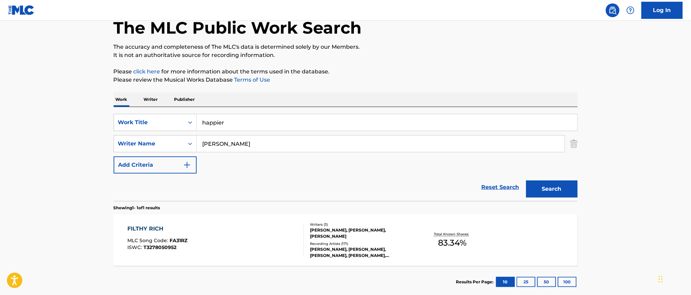
click at [560, 187] on button "Search" at bounding box center [551, 188] width 51 height 17
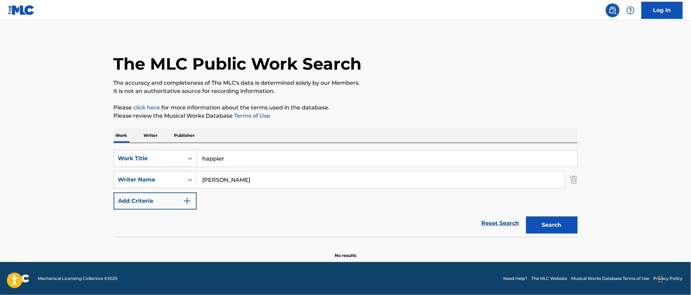
drag, startPoint x: 233, startPoint y: 159, endPoint x: 173, endPoint y: 158, distance: 60.7
click at [173, 158] on div "SearchWithCriteriad60a9bf8-a2bb-4ad0-8172-d7be92b35cea Work Title happier" at bounding box center [346, 158] width 464 height 17
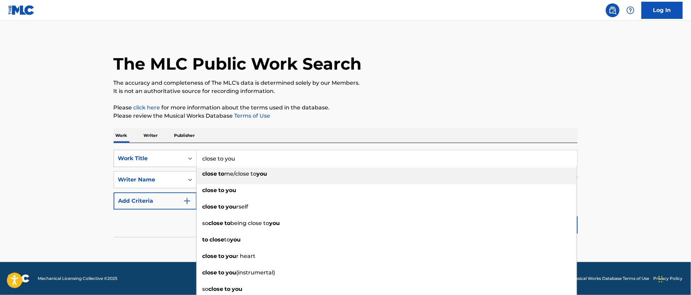
type input "close to you"
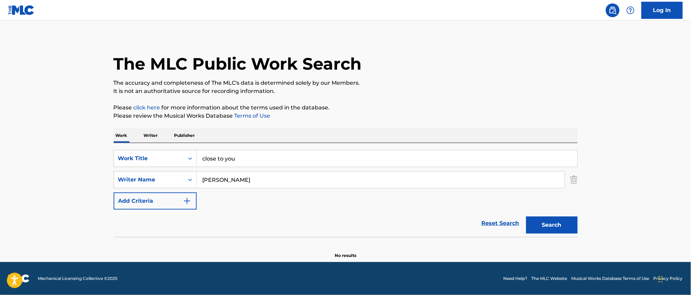
click at [2, 121] on main "The MLC Public Work Search The accuracy and completeness of The MLC's data is d…" at bounding box center [345, 140] width 691 height 244
drag, startPoint x: 189, startPoint y: 180, endPoint x: 161, endPoint y: 178, distance: 27.6
click at [162, 178] on div "SearchWithCriteriaa466ad5f-aedc-48a5-8205-e49c89af73e7 Writer Name [PERSON_NAME]" at bounding box center [346, 179] width 464 height 17
paste input "Plested"
type input "Plested"
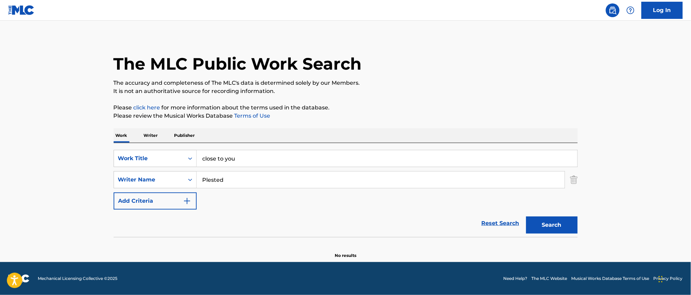
click at [560, 225] on button "Search" at bounding box center [551, 225] width 51 height 17
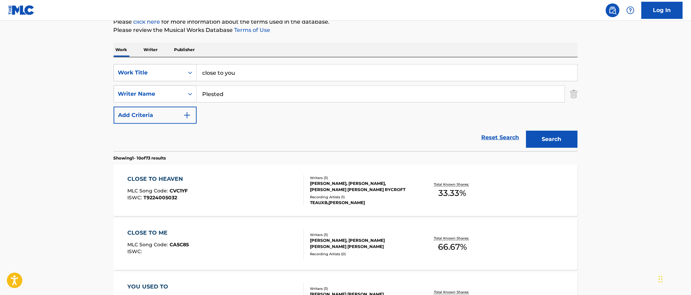
scroll to position [9, 0]
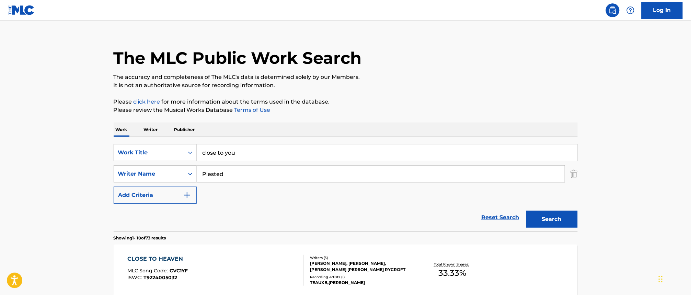
drag, startPoint x: 243, startPoint y: 154, endPoint x: 160, endPoint y: 144, distance: 83.2
click at [175, 151] on div "SearchWithCriteriad60a9bf8-a2bb-4ad0-8172-d7be92b35cea Work Title close to you" at bounding box center [346, 152] width 464 height 17
click at [552, 213] on button "Search" at bounding box center [551, 219] width 51 height 17
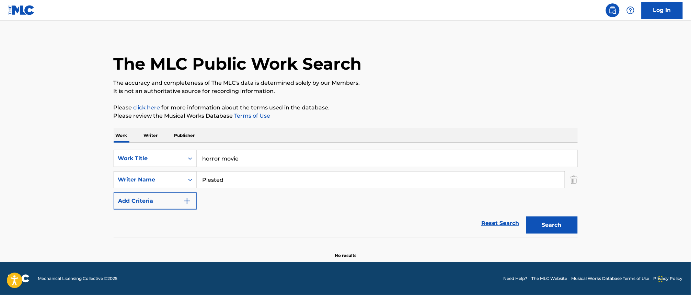
scroll to position [3, 0]
drag, startPoint x: 157, startPoint y: 147, endPoint x: 135, endPoint y: 144, distance: 22.1
click at [136, 145] on div "SearchWithCriteriad60a9bf8-a2bb-4ad0-8172-d7be92b35cea Work Title horror movie …" at bounding box center [346, 190] width 464 height 94
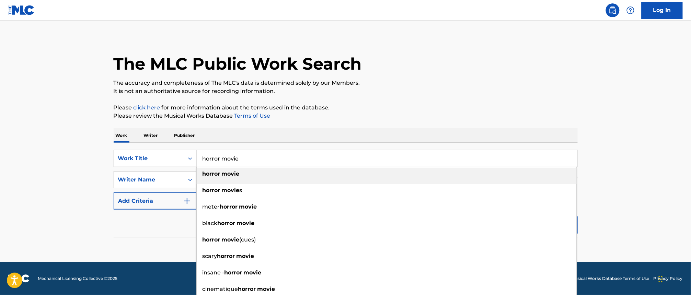
paste input "YOU & I"
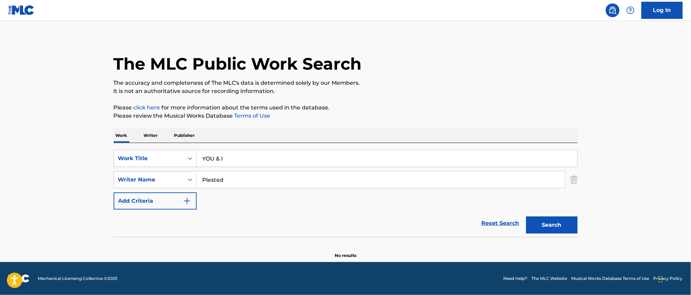
type input "YOU & I"
click at [548, 223] on button "Search" at bounding box center [551, 225] width 51 height 17
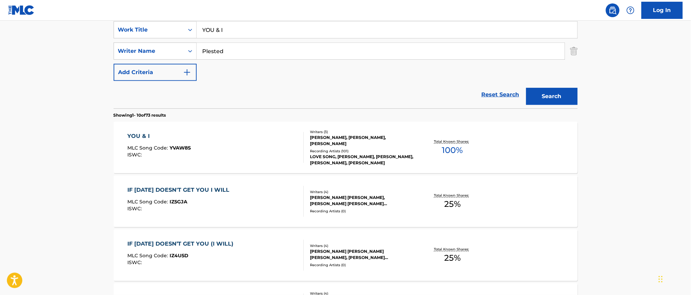
scroll to position [174, 0]
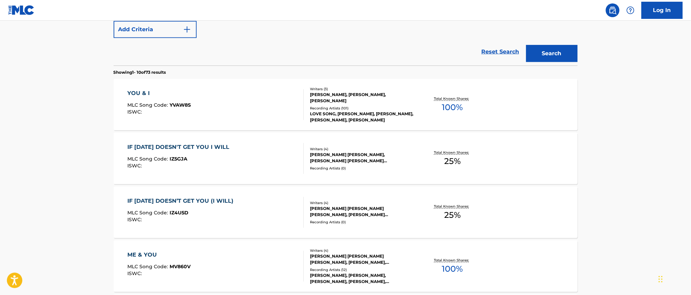
click at [151, 97] on div "YOU & I MLC Song Code : YVAW8S ISWC :" at bounding box center [158, 104] width 63 height 31
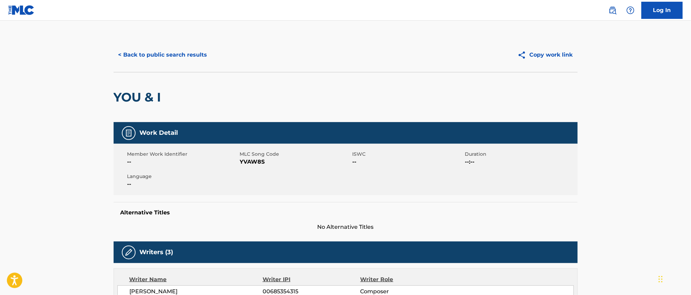
click at [139, 55] on button "< Back to public search results" at bounding box center [163, 54] width 98 height 17
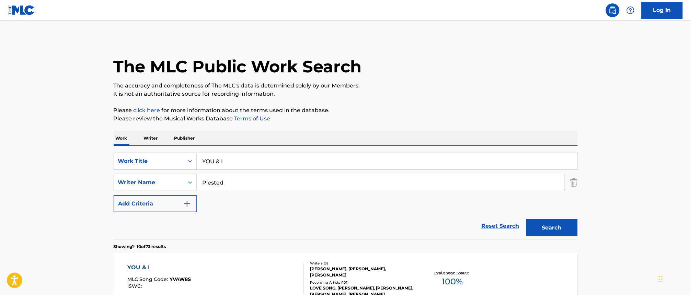
drag, startPoint x: 171, startPoint y: 152, endPoint x: 143, endPoint y: 151, distance: 27.5
click at [143, 151] on div "SearchWithCriteriad60a9bf8-a2bb-4ad0-8172-d7be92b35cea Work Title YOU & I Searc…" at bounding box center [346, 193] width 464 height 94
paste input "Tell My Momma"
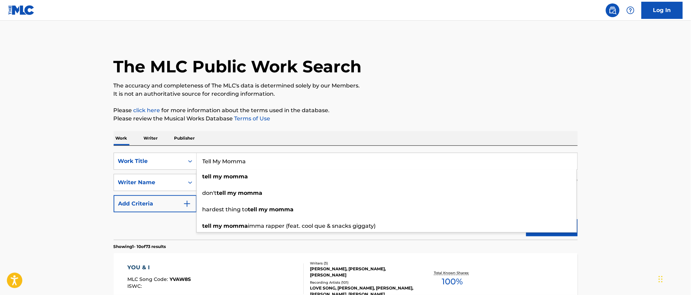
type input "Tell My Momma"
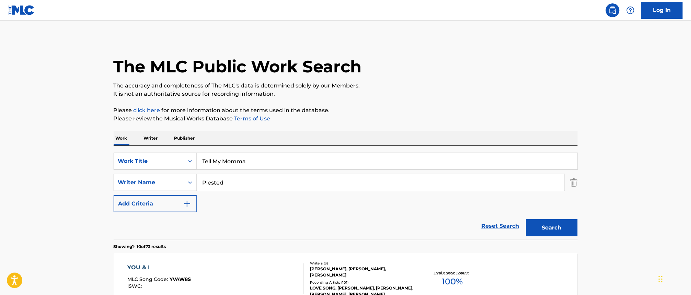
click at [376, 120] on p "Please review the Musical Works Database Terms of Use" at bounding box center [346, 119] width 464 height 8
click at [361, 181] on input "Plested" at bounding box center [381, 182] width 368 height 16
click at [546, 227] on button "Search" at bounding box center [551, 227] width 51 height 17
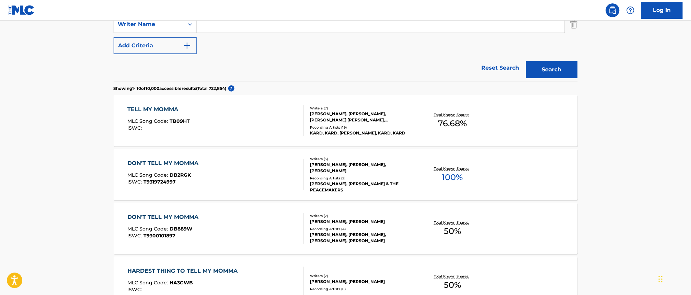
scroll to position [172, 0]
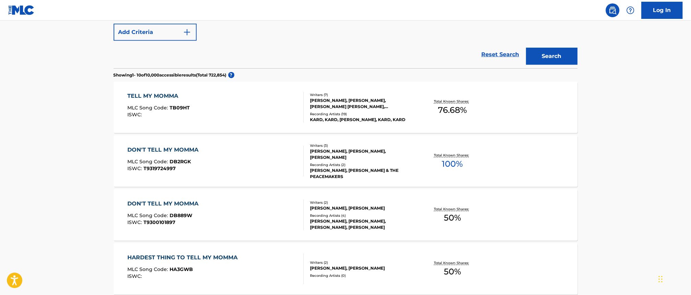
click at [149, 98] on div "TELL MY MOMMA" at bounding box center [158, 96] width 62 height 8
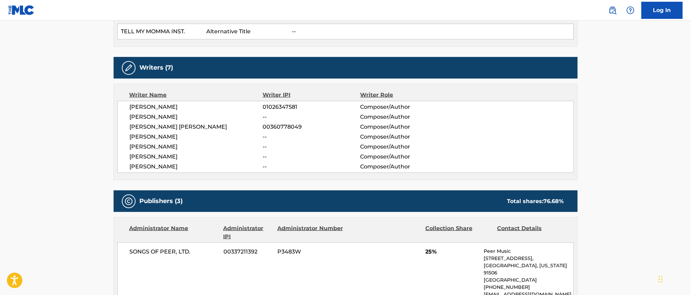
scroll to position [214, 0]
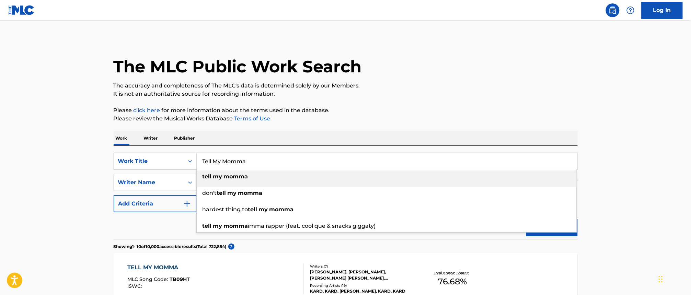
drag, startPoint x: 185, startPoint y: 157, endPoint x: 150, endPoint y: 140, distance: 39.0
click at [147, 153] on div "SearchWithCriteriad60a9bf8-a2bb-4ad0-8172-d7be92b35cea Work Title Tell My Momma…" at bounding box center [346, 161] width 464 height 17
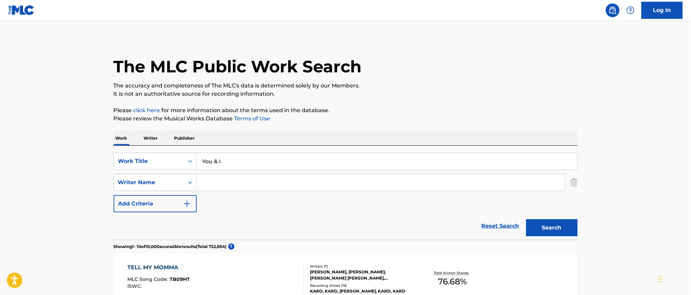
type input "You & I"
click at [220, 177] on input "Search Form" at bounding box center [381, 182] width 368 height 16
type input "[PERSON_NAME]"
click at [439, 107] on p "Please click here for more information about the terms used in the database." at bounding box center [346, 110] width 464 height 8
click at [548, 226] on button "Search" at bounding box center [551, 227] width 51 height 17
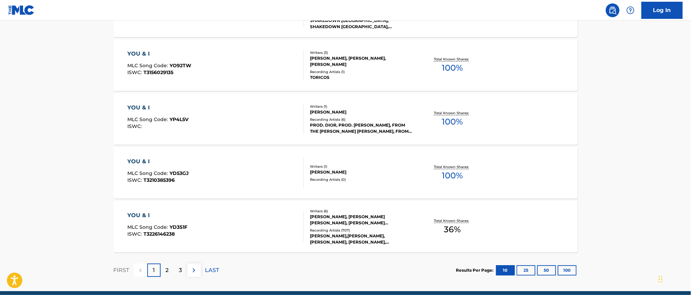
scroll to position [558, 0]
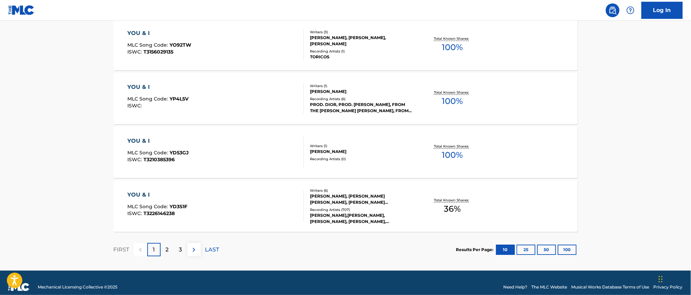
click at [149, 197] on div "YOU & I" at bounding box center [157, 195] width 60 height 8
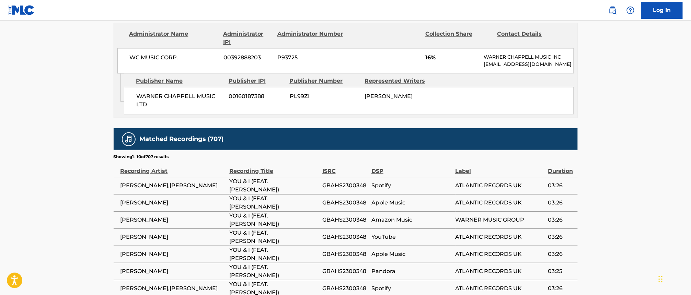
scroll to position [515, 0]
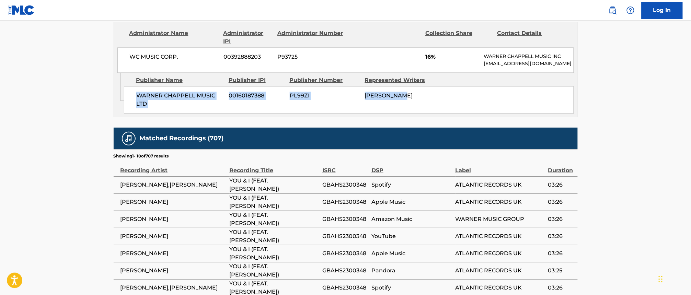
drag, startPoint x: 409, startPoint y: 91, endPoint x: 136, endPoint y: 90, distance: 272.8
click at [136, 90] on div "[PERSON_NAME] MUSIC LTD 00160187388 PL99ZI [PERSON_NAME]" at bounding box center [349, 99] width 450 height 27
click at [161, 93] on span "WARNER CHAPPELL MUSIC LTD" at bounding box center [179, 100] width 87 height 16
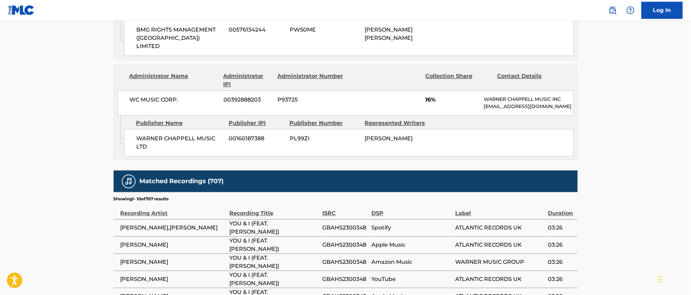
scroll to position [429, 0]
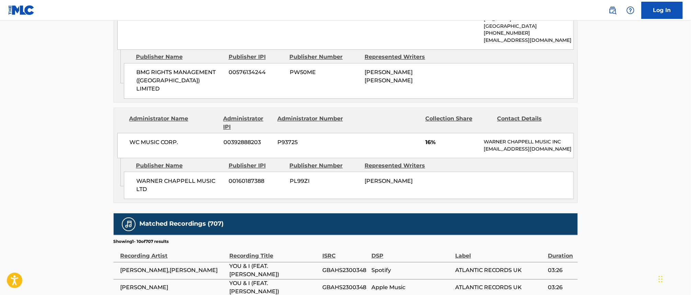
click at [679, 151] on main "< Back to public search results Copy work link YOU & I Work Detail Member Work …" at bounding box center [345, 31] width 691 height 878
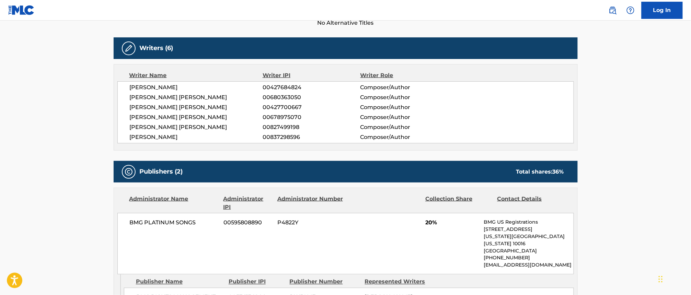
scroll to position [214, 0]
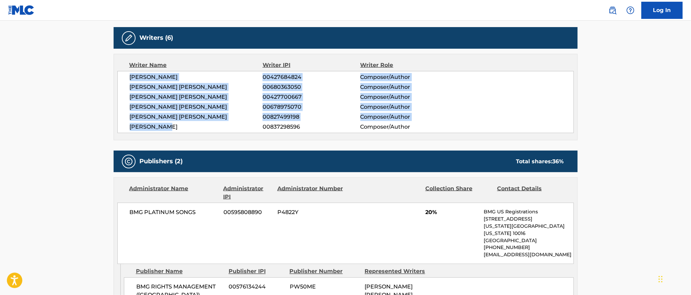
drag, startPoint x: 130, startPoint y: 78, endPoint x: 224, endPoint y: 126, distance: 105.7
click at [224, 126] on div "[PERSON_NAME] 00427684824 Composer/Author [PERSON_NAME] [PERSON_NAME] 006803630…" at bounding box center [345, 102] width 456 height 62
click at [166, 88] on span "[PERSON_NAME] [PERSON_NAME]" at bounding box center [196, 87] width 133 height 8
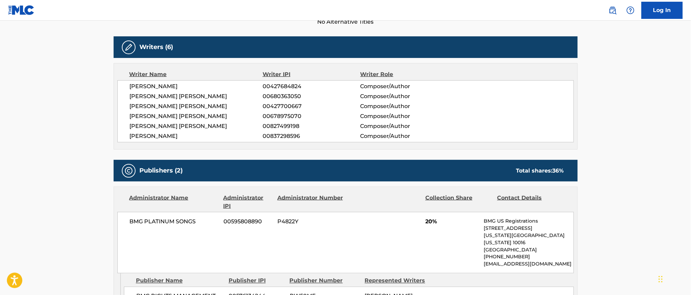
scroll to position [0, 0]
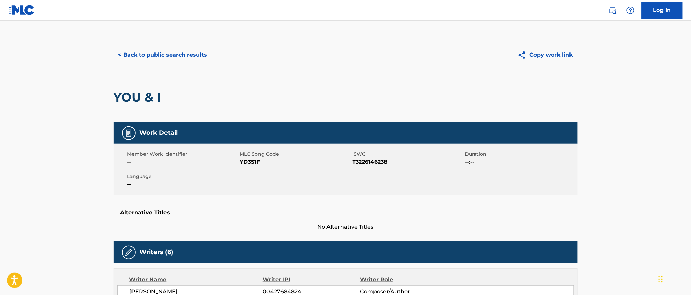
click at [147, 53] on button "< Back to public search results" at bounding box center [163, 54] width 98 height 17
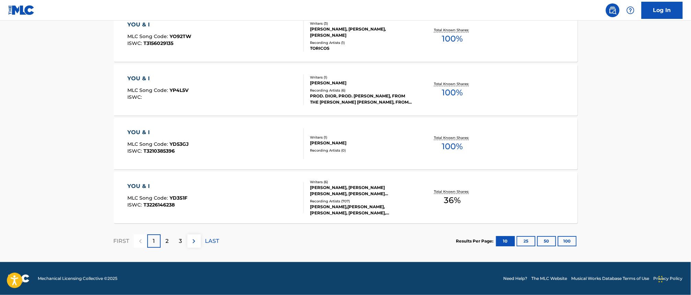
drag, startPoint x: 210, startPoint y: 109, endPoint x: 64, endPoint y: 79, distance: 148.4
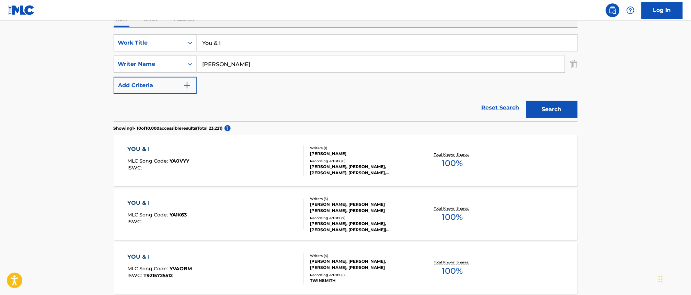
scroll to position [0, 0]
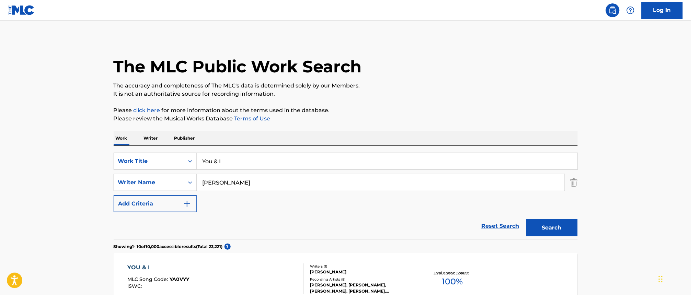
click at [120, 178] on div "SearchWithCriteriaa466ad5f-aedc-48a5-8205-e49c89af73e7 Writer Name [PERSON_NAME]" at bounding box center [346, 182] width 464 height 17
paste input "[PERSON_NAME]"
drag, startPoint x: 214, startPoint y: 182, endPoint x: 131, endPoint y: 179, distance: 83.1
click at [131, 179] on div "SearchWithCriteriaa466ad5f-aedc-48a5-8205-e49c89af73e7 Writer Name [PERSON_NAME]" at bounding box center [346, 182] width 464 height 17
type input "[PERSON_NAME]"
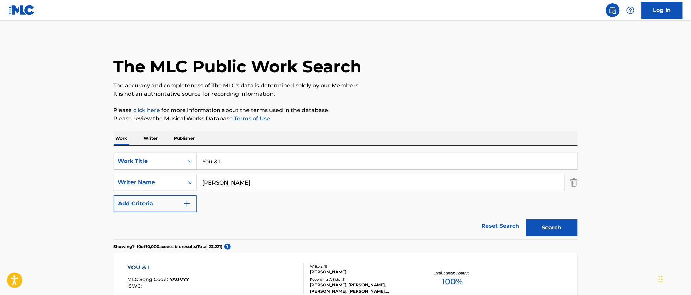
drag, startPoint x: 231, startPoint y: 165, endPoint x: 160, endPoint y: 164, distance: 71.0
click at [159, 164] on div "SearchWithCriteriad60a9bf8-a2bb-4ad0-8172-d7be92b35cea Work Title You & I" at bounding box center [346, 161] width 464 height 17
drag, startPoint x: 229, startPoint y: 160, endPoint x: 335, endPoint y: 162, distance: 106.7
click at [332, 162] on input "filthy rich filthy rich" at bounding box center [387, 161] width 381 height 16
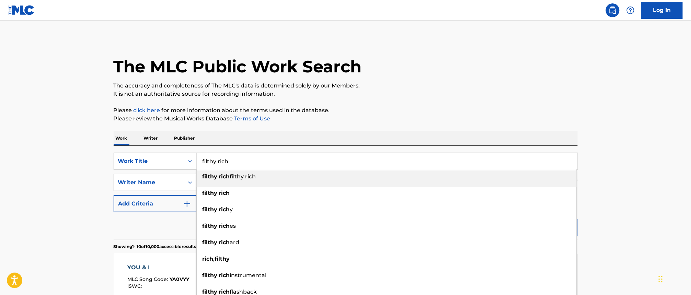
type input "filthy rich"
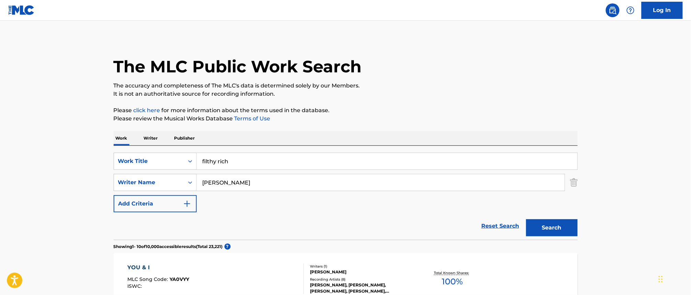
click at [549, 226] on button "Search" at bounding box center [551, 227] width 51 height 17
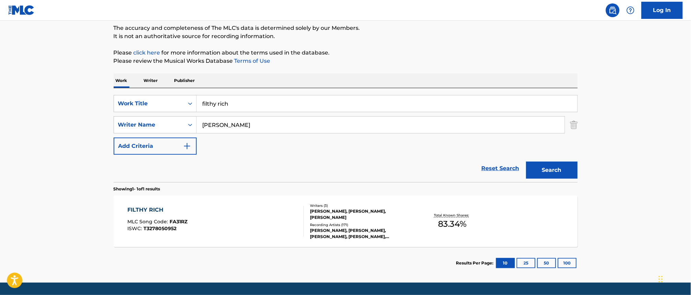
scroll to position [78, 0]
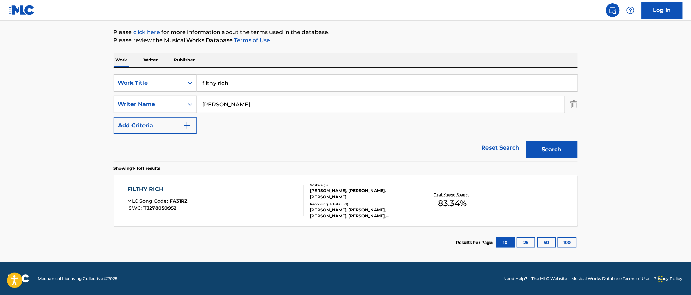
click at [198, 179] on div "FILTHY RICH MLC Song Code : FA31RZ ISWC : T3278050952 Writers ( 3 ) [PERSON_NAM…" at bounding box center [346, 200] width 464 height 51
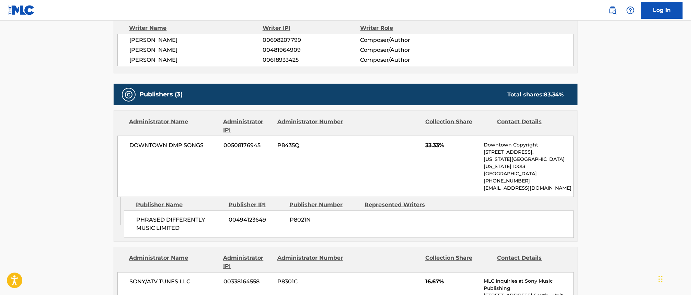
scroll to position [300, 0]
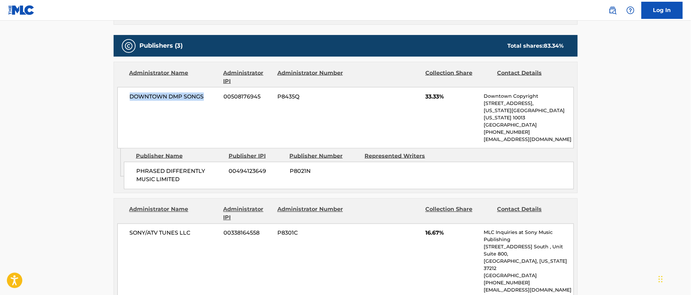
drag, startPoint x: 208, startPoint y: 93, endPoint x: 129, endPoint y: 102, distance: 79.0
click at [129, 102] on div "DOWNTOWN DMP SONGS 00508176945 P8435Q 33.33% Downtown Copyright [STREET_ADDRESS…" at bounding box center [345, 117] width 456 height 61
copy span "DOWNTOWN DMP SONGS"
